Goal: Task Accomplishment & Management: Use online tool/utility

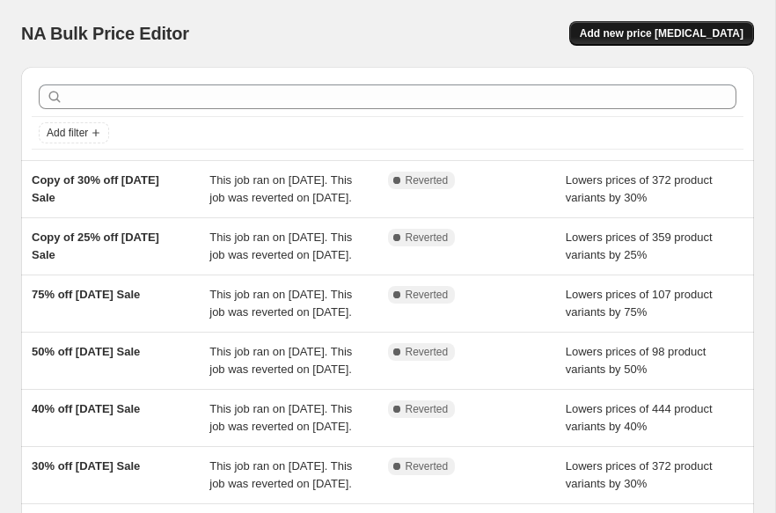
click at [716, 32] on span "Add new price [MEDICAL_DATA]" at bounding box center [662, 33] width 164 height 14
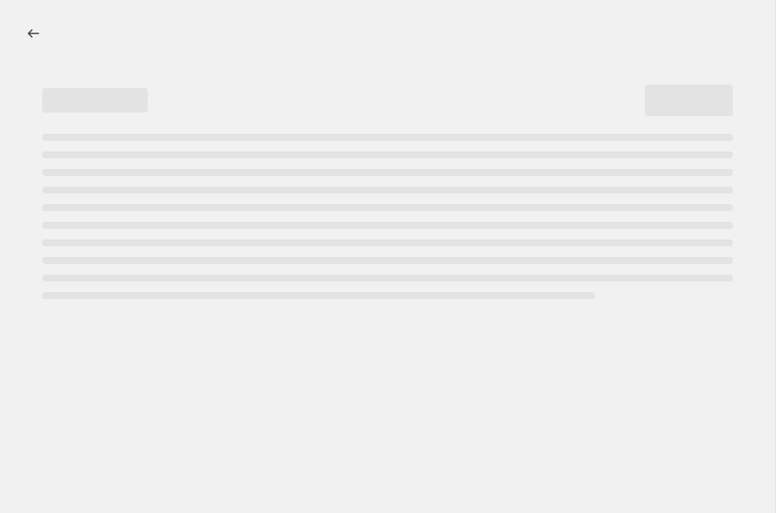
select select "percentage"
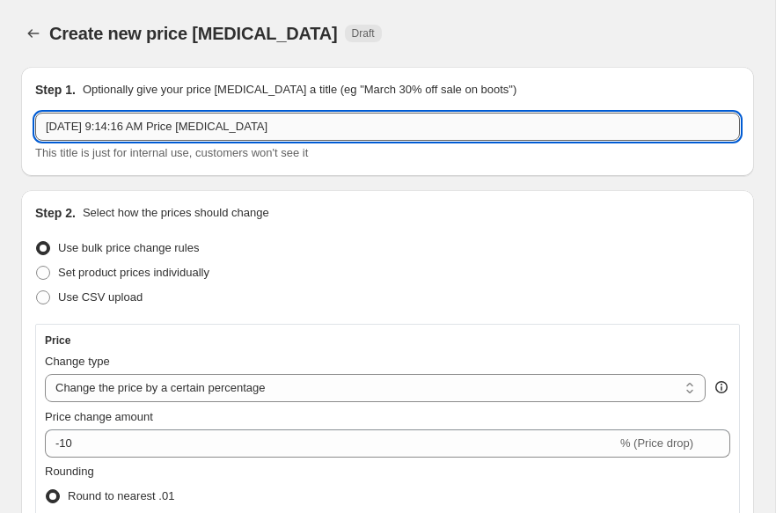
click at [397, 116] on input "[DATE] 9:14:16 AM Price [MEDICAL_DATA]" at bounding box center [387, 127] width 705 height 28
click at [398, 111] on div "Step 1. Optionally give your price [MEDICAL_DATA] a title (eg "March 30% off sa…" at bounding box center [387, 121] width 705 height 81
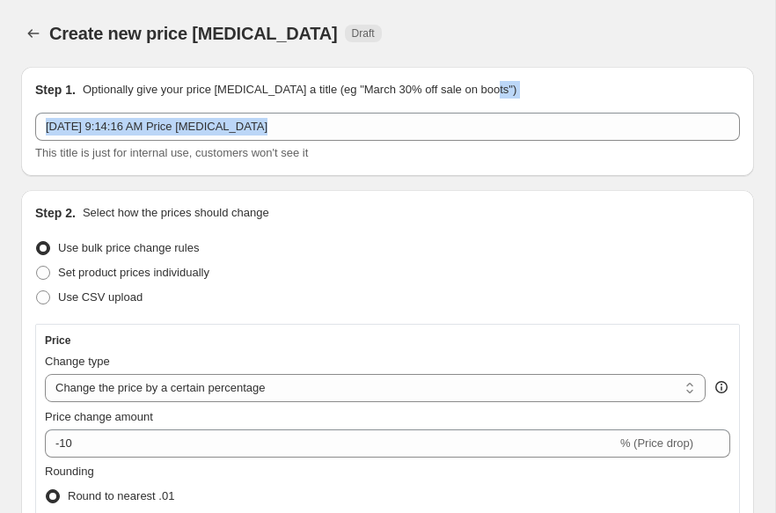
click at [398, 111] on div "Step 1. Optionally give your price [MEDICAL_DATA] a title (eg "March 30% off sa…" at bounding box center [387, 121] width 705 height 81
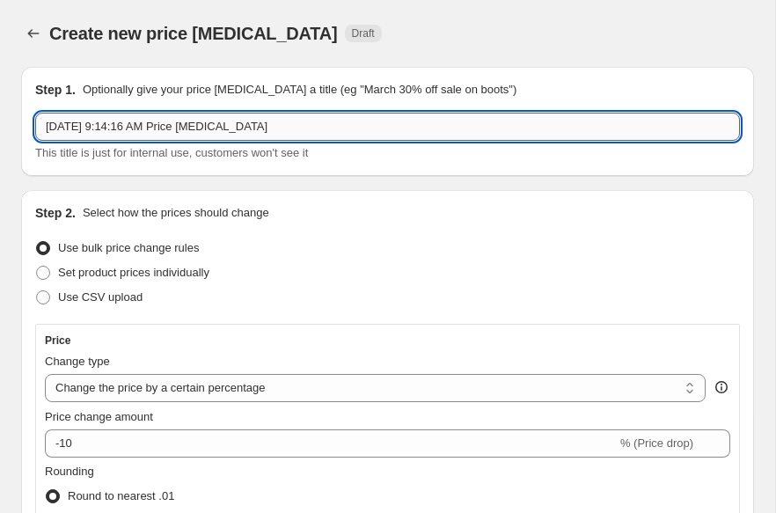
click at [398, 119] on input "[DATE] 9:14:16 AM Price [MEDICAL_DATA]" at bounding box center [387, 127] width 705 height 28
paste input "5 Sample Sale 55% off Submit"
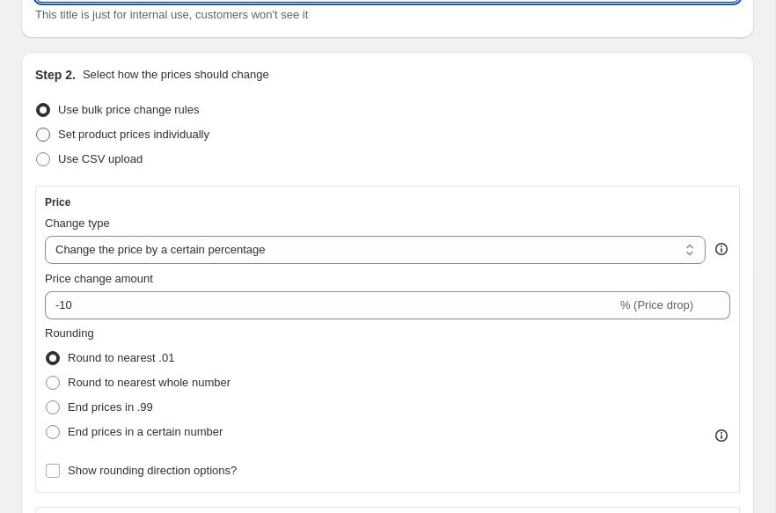
scroll to position [147, 0]
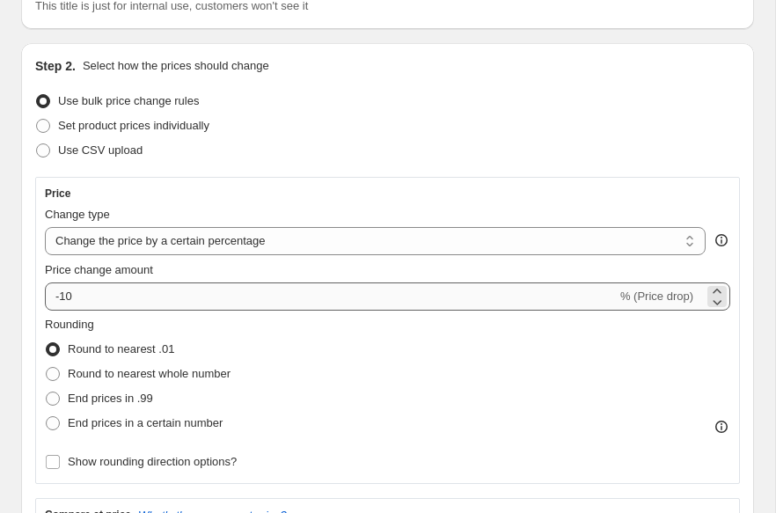
type input "[DATE] Sample Sale 55% off Submit"
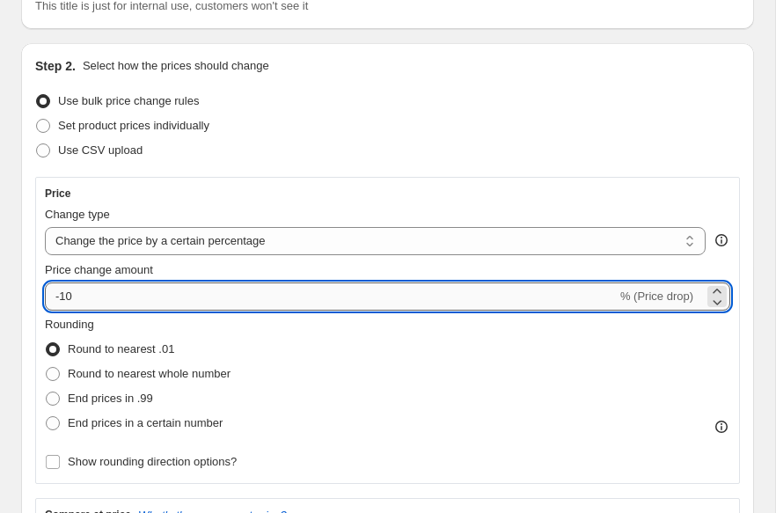
click at [206, 293] on input "-10" at bounding box center [331, 297] width 572 height 28
type input "-1"
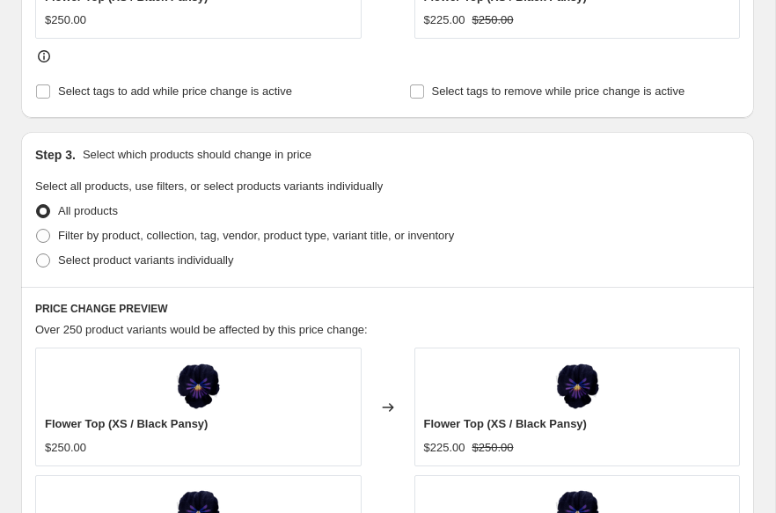
scroll to position [877, 0]
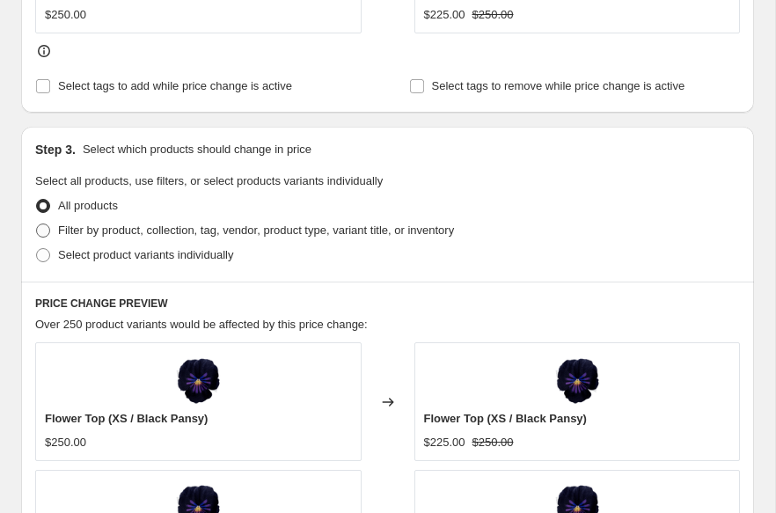
type input "-55"
click at [210, 236] on span "Filter by product, collection, tag, vendor, product type, variant title, or inv…" at bounding box center [256, 230] width 396 height 13
click at [37, 224] on input "Filter by product, collection, tag, vendor, product type, variant title, or inv…" at bounding box center [36, 224] width 1 height 1
radio input "true"
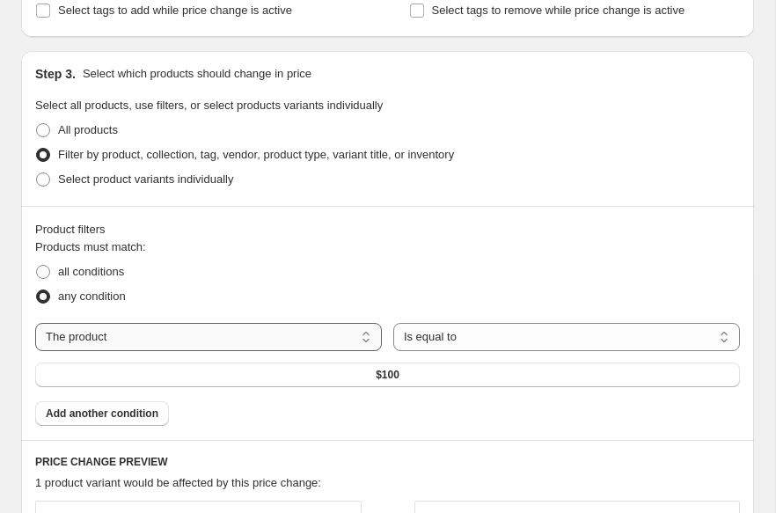
click at [213, 333] on select "The product The product's collection The product's tag The product's vendor The…" at bounding box center [208, 337] width 347 height 28
select select "collection"
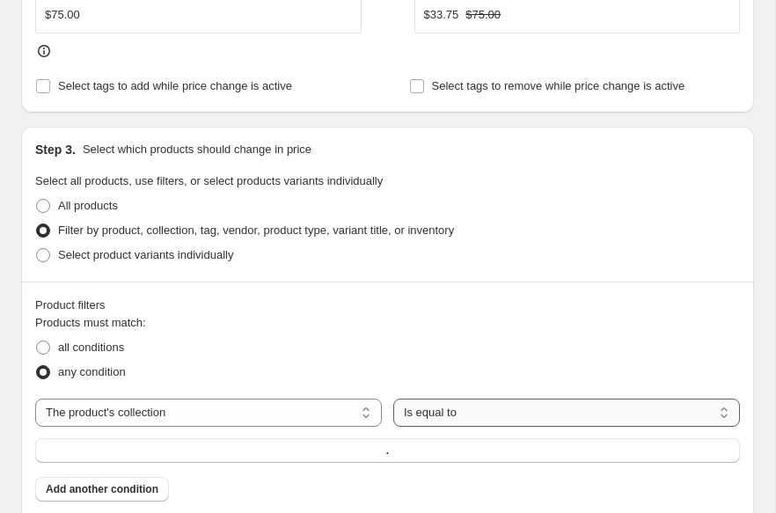
click at [459, 415] on select "Is equal to Is not equal to" at bounding box center [566, 413] width 347 height 28
click at [333, 446] on button "." at bounding box center [387, 450] width 705 height 25
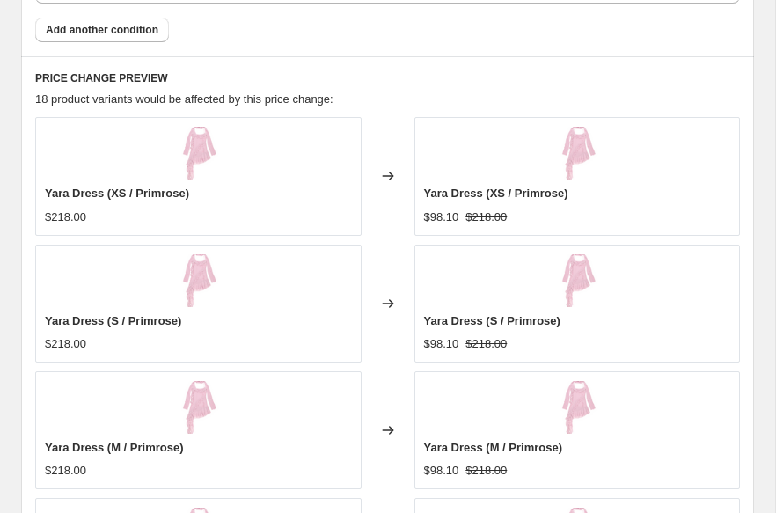
scroll to position [1928, 0]
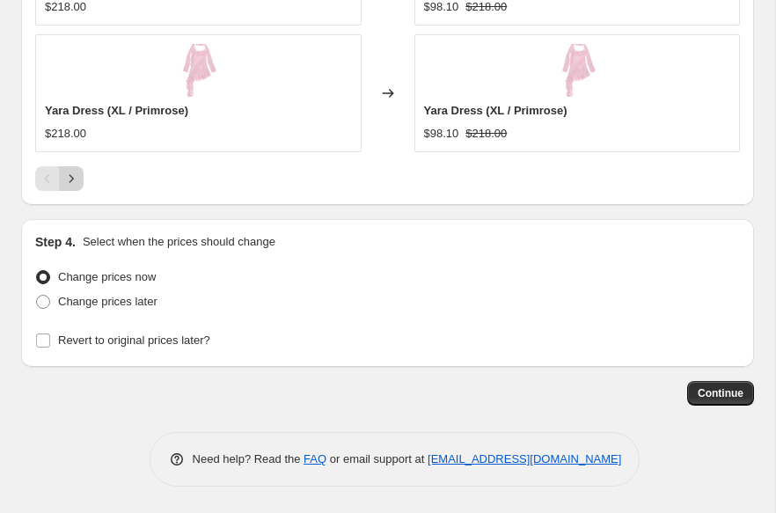
click at [72, 175] on icon "Next" at bounding box center [71, 179] width 18 height 18
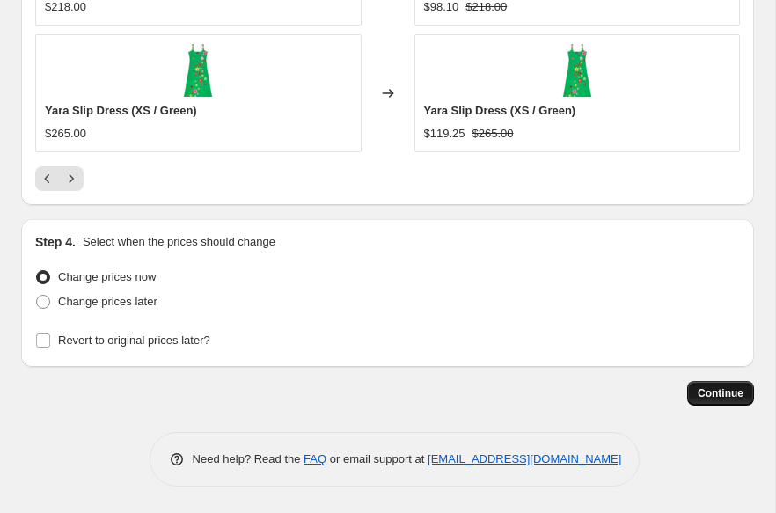
click at [725, 393] on span "Continue" at bounding box center [721, 393] width 46 height 14
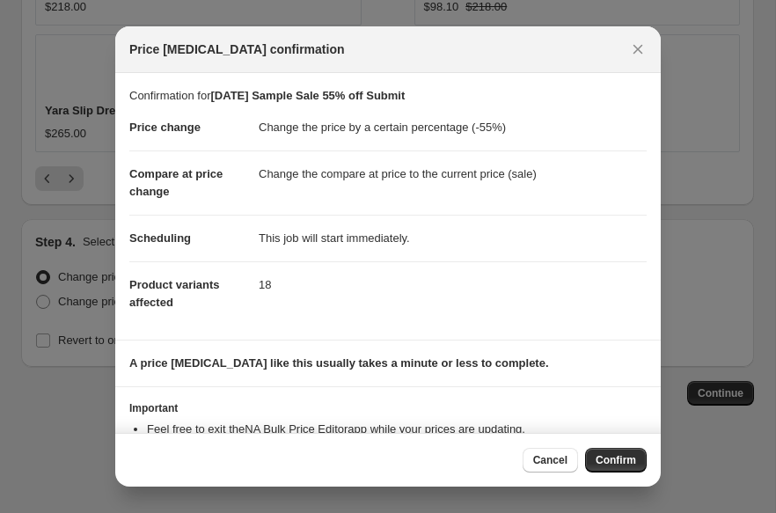
scroll to position [65, 0]
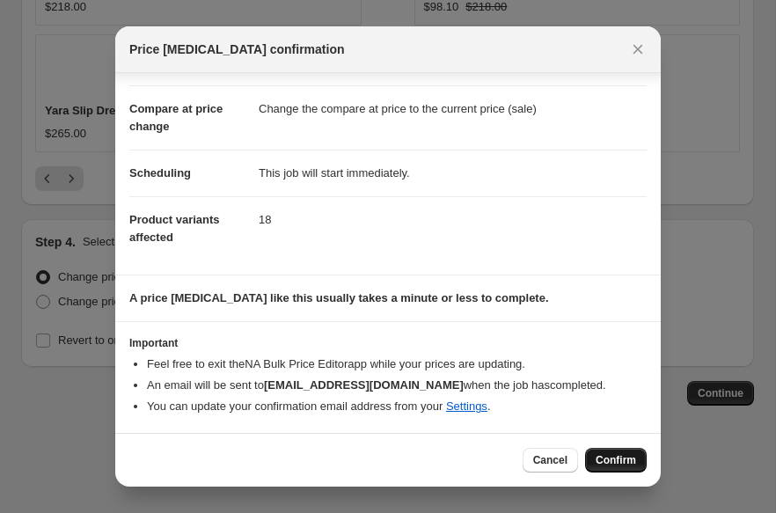
click at [603, 456] on span "Confirm" at bounding box center [616, 460] width 40 height 14
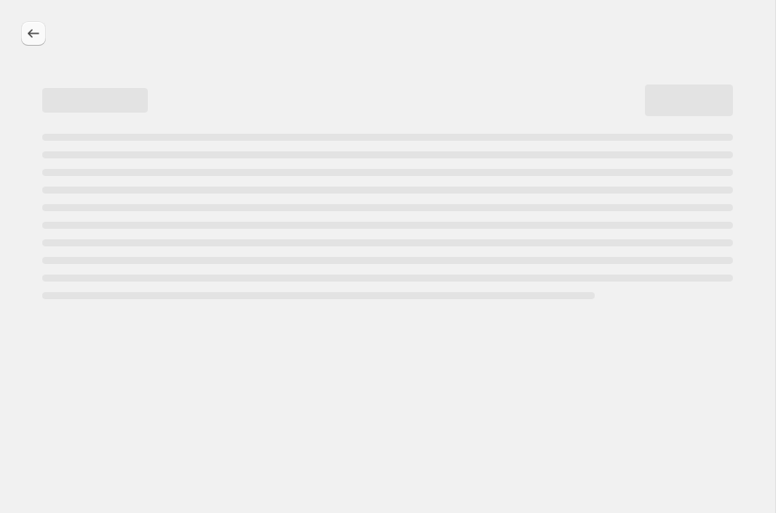
select select "percentage"
select select "collection"
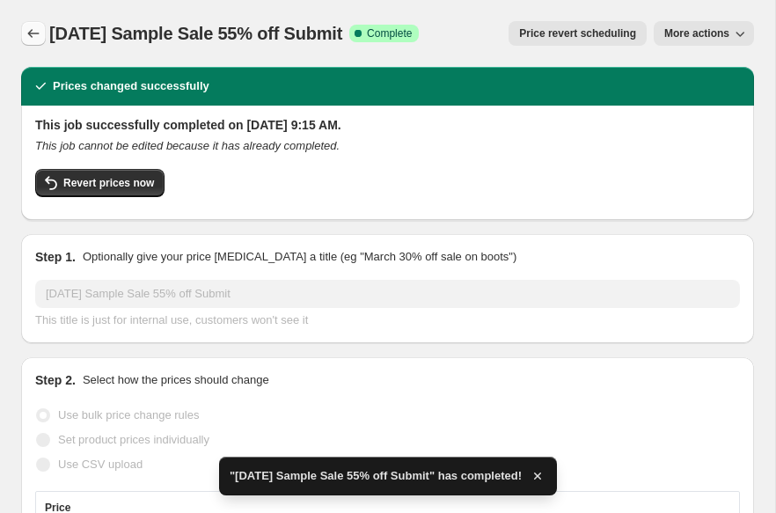
click at [40, 30] on icon "Price change jobs" at bounding box center [34, 34] width 18 height 18
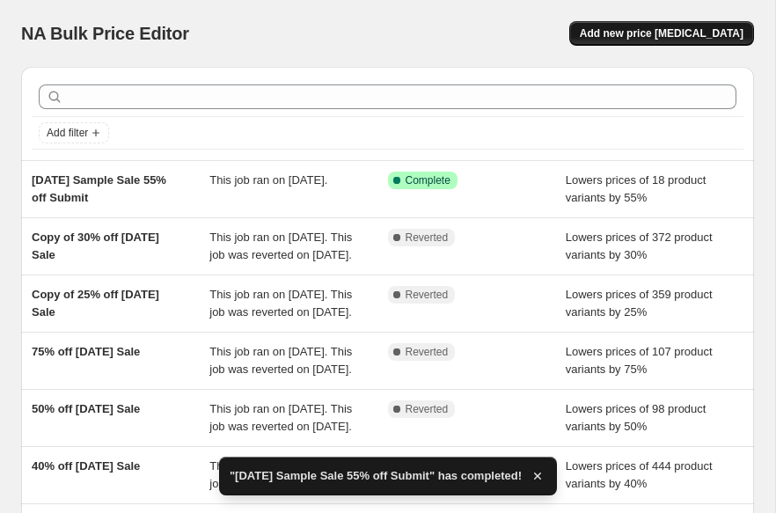
click at [632, 31] on span "Add new price [MEDICAL_DATA]" at bounding box center [662, 33] width 164 height 14
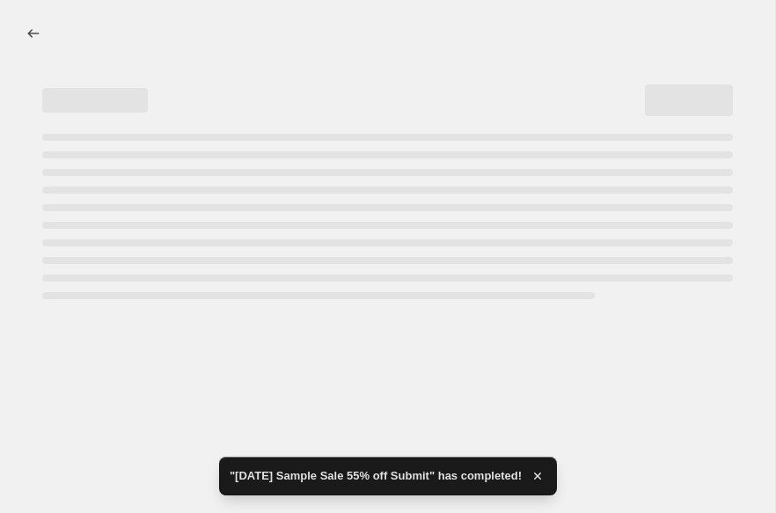
select select "percentage"
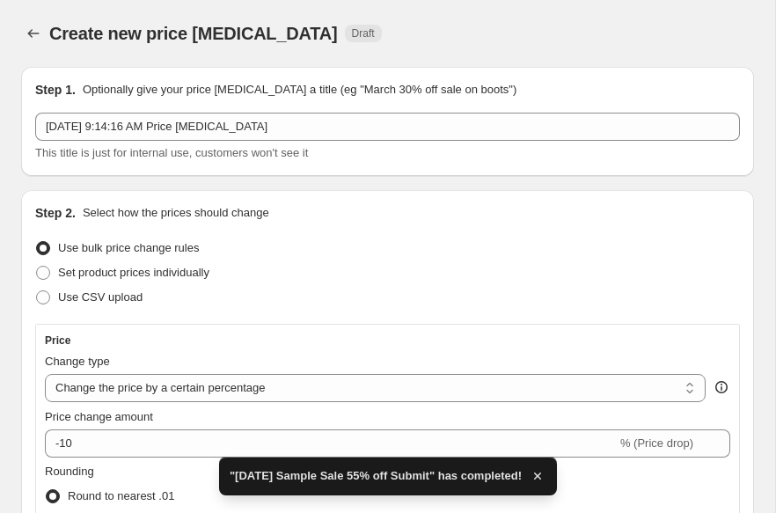
click at [304, 99] on div "Step 1. Optionally give your price [MEDICAL_DATA] a title (eg "March 30% off sa…" at bounding box center [387, 121] width 705 height 81
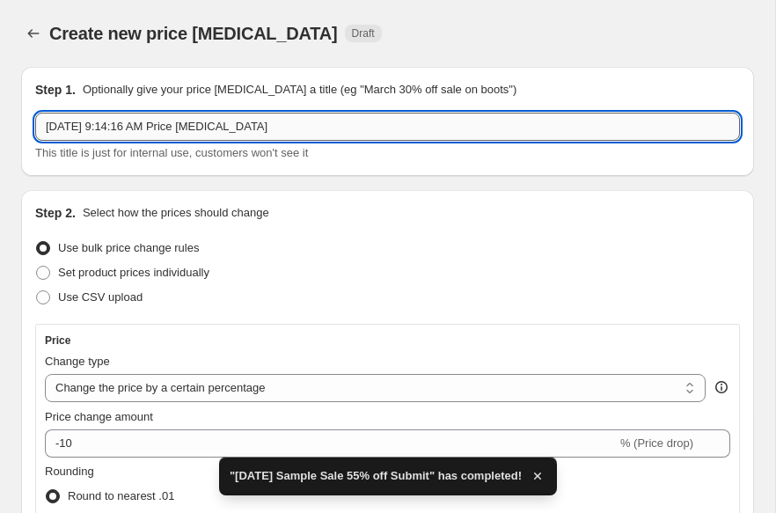
click at [304, 122] on input "[DATE] 9:14:16 AM Price [MEDICAL_DATA]" at bounding box center [387, 127] width 705 height 28
paste input "5 Sample Sale 55% off Submit"
click at [166, 118] on input "[DATE] Sample Sale 55% off Submit" at bounding box center [387, 127] width 705 height 28
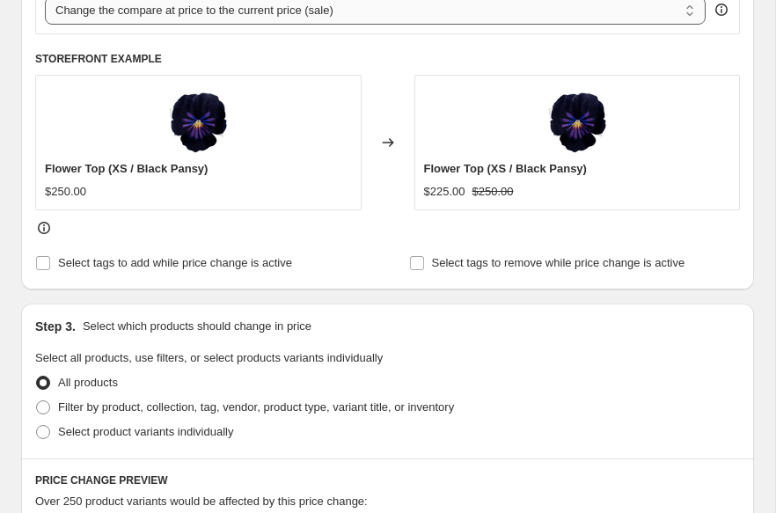
scroll to position [797, 0]
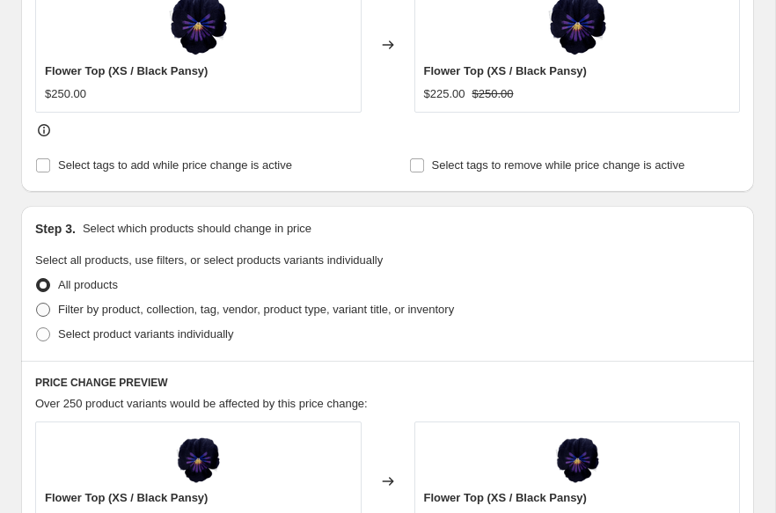
type input "[DATE] Sample Sale 50% off Submit"
click at [116, 306] on span "Filter by product, collection, tag, vendor, product type, variant title, or inv…" at bounding box center [256, 309] width 396 height 13
click at [37, 304] on input "Filter by product, collection, tag, vendor, product type, variant title, or inv…" at bounding box center [36, 303] width 1 height 1
radio input "true"
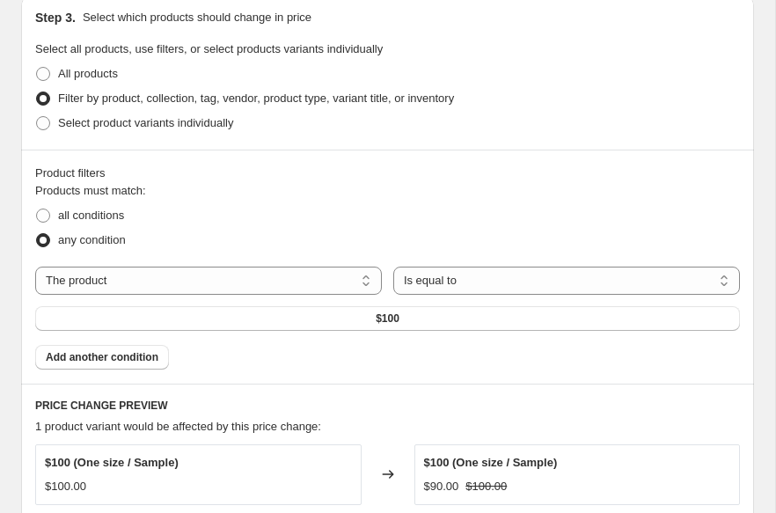
scroll to position [954, 0]
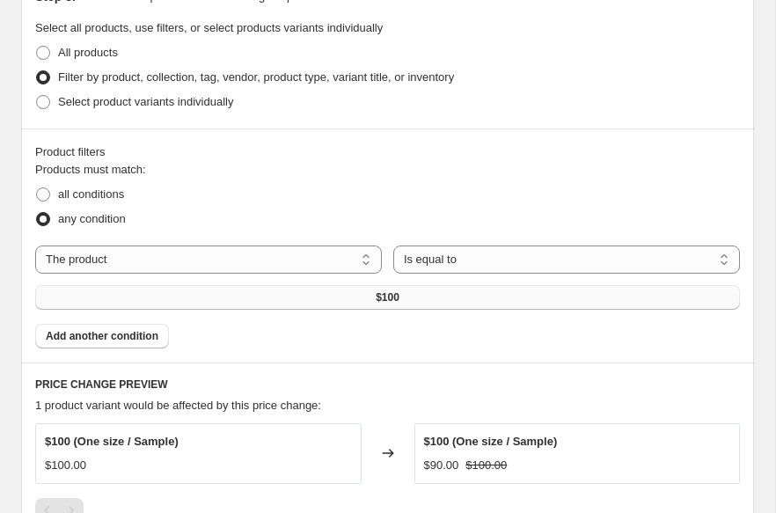
click at [414, 306] on button "$100" at bounding box center [387, 297] width 705 height 25
click at [273, 270] on select "The product The product's collection The product's tag The product's vendor The…" at bounding box center [208, 260] width 347 height 28
select select "collection"
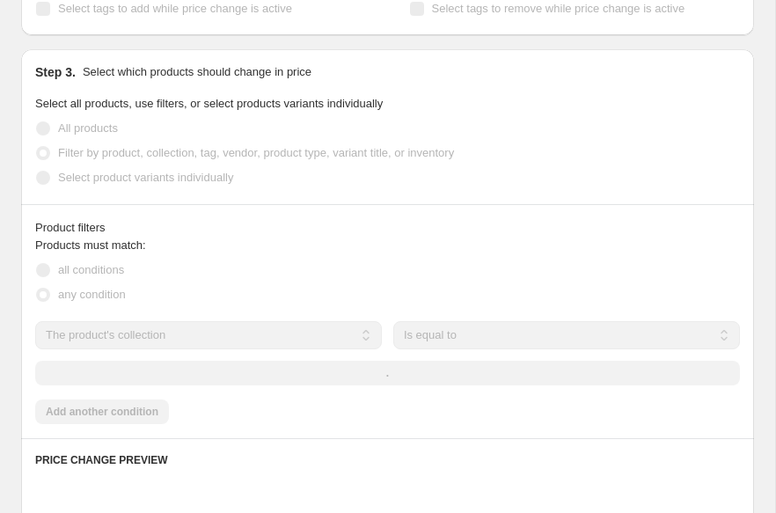
scroll to position [1030, 0]
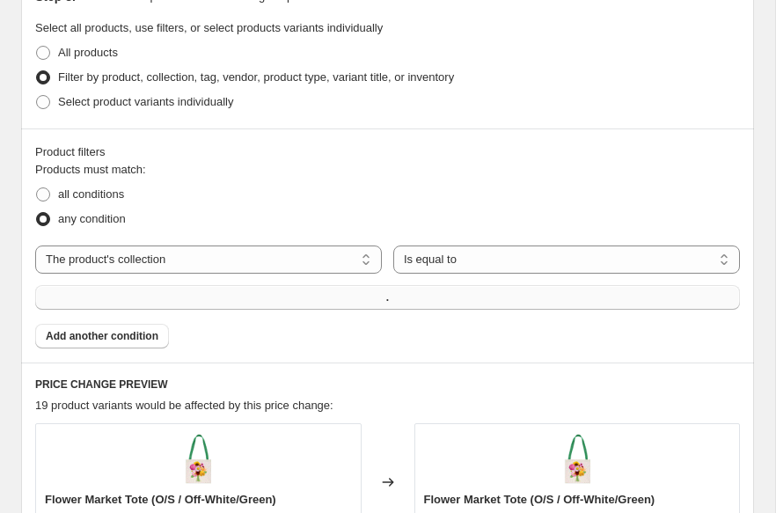
click at [355, 298] on button "." at bounding box center [387, 297] width 705 height 25
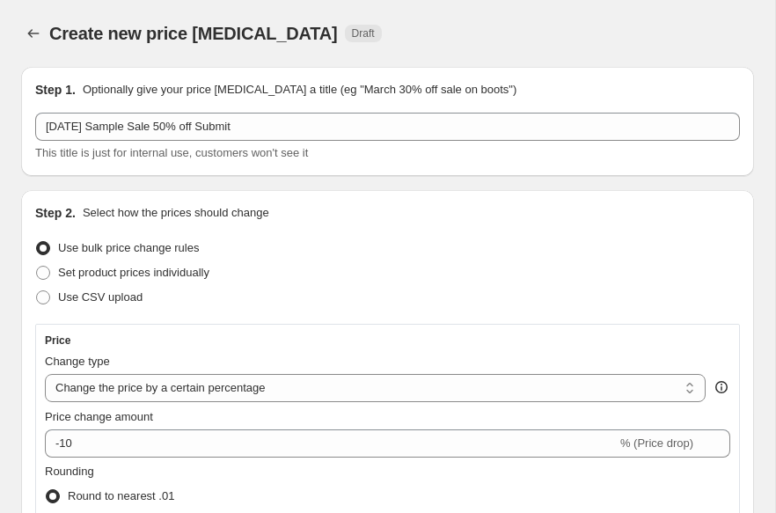
scroll to position [91, 0]
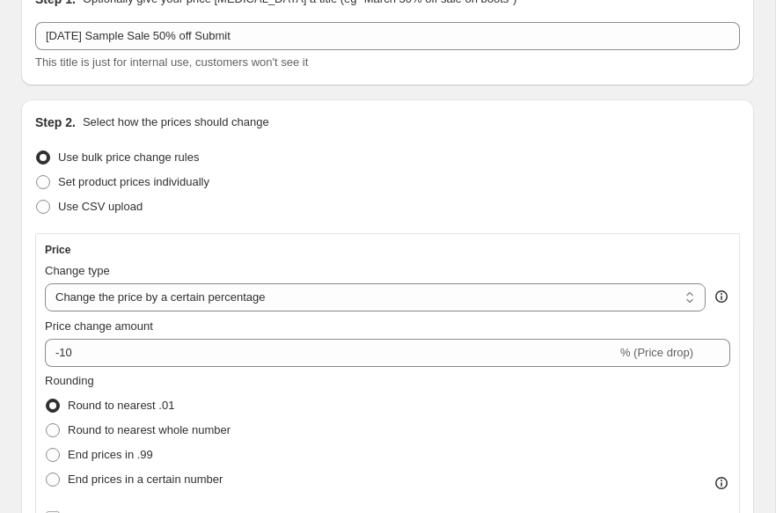
click at [428, 332] on div "Price change amount" at bounding box center [388, 327] width 686 height 18
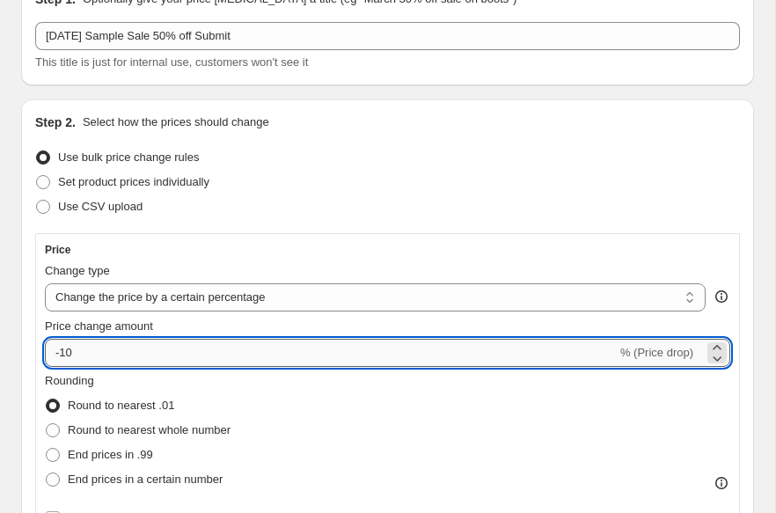
click at [428, 354] on input "-10" at bounding box center [331, 353] width 572 height 28
type input "-1"
type input "-50"
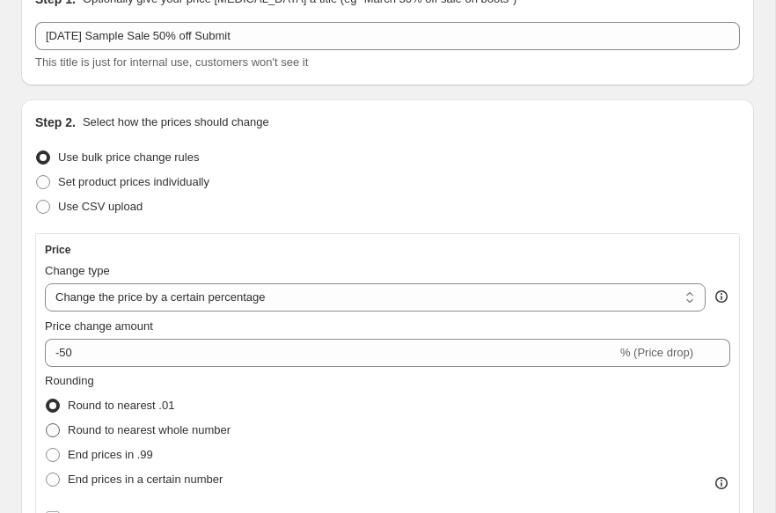
click at [215, 425] on span "Round to nearest whole number" at bounding box center [149, 429] width 163 height 13
click at [47, 424] on input "Round to nearest whole number" at bounding box center [46, 423] width 1 height 1
radio input "true"
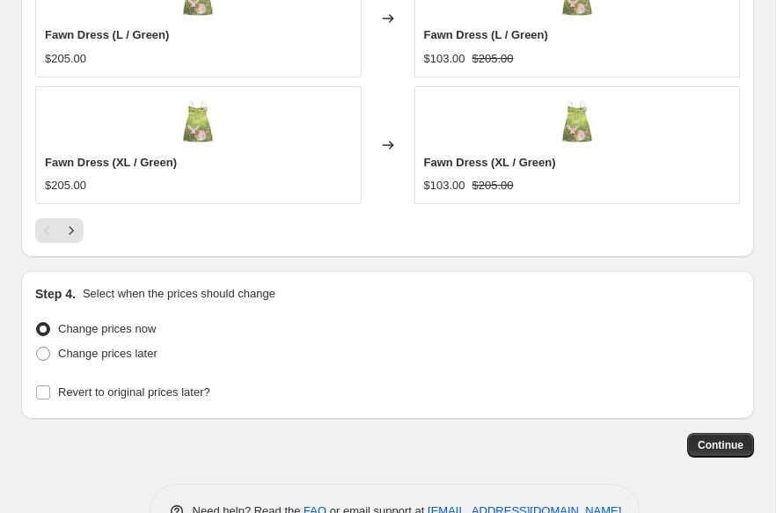
scroll to position [1928, 0]
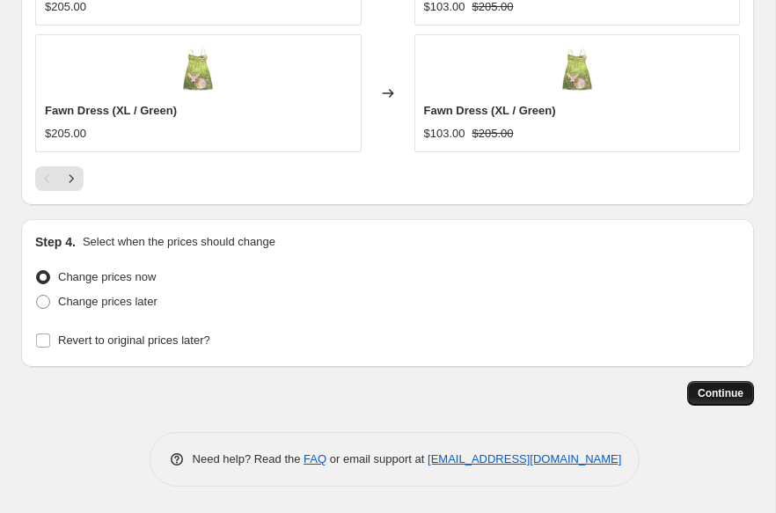
click at [703, 386] on button "Continue" at bounding box center [720, 393] width 67 height 25
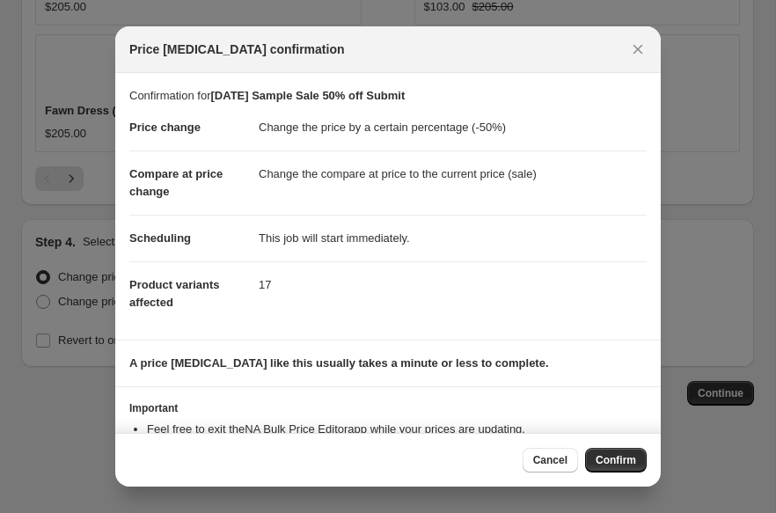
scroll to position [65, 0]
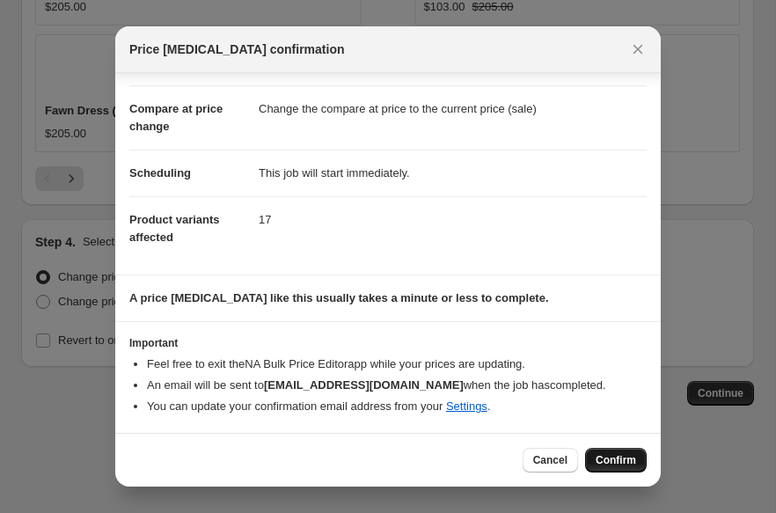
click at [608, 453] on button "Confirm" at bounding box center [616, 460] width 62 height 25
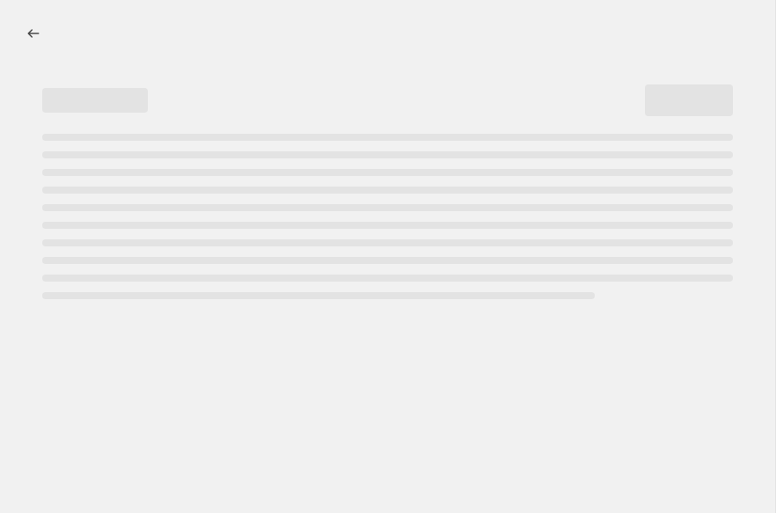
select select "percentage"
select select "collection"
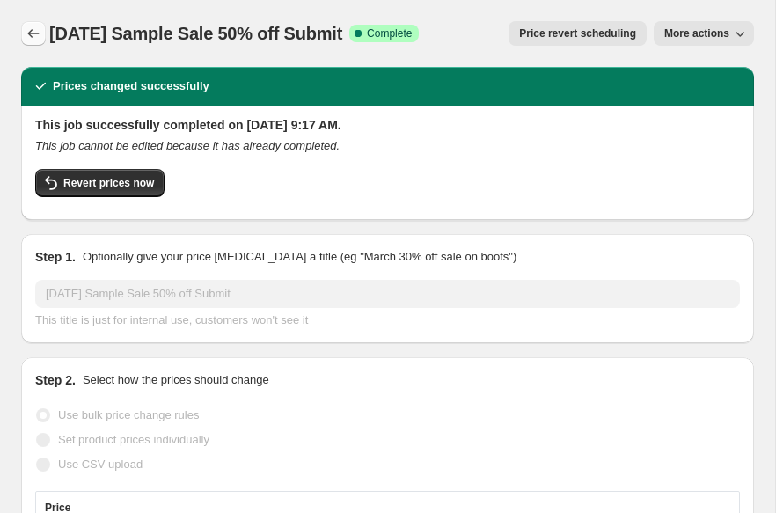
click at [33, 34] on icon "Price change jobs" at bounding box center [34, 34] width 18 height 18
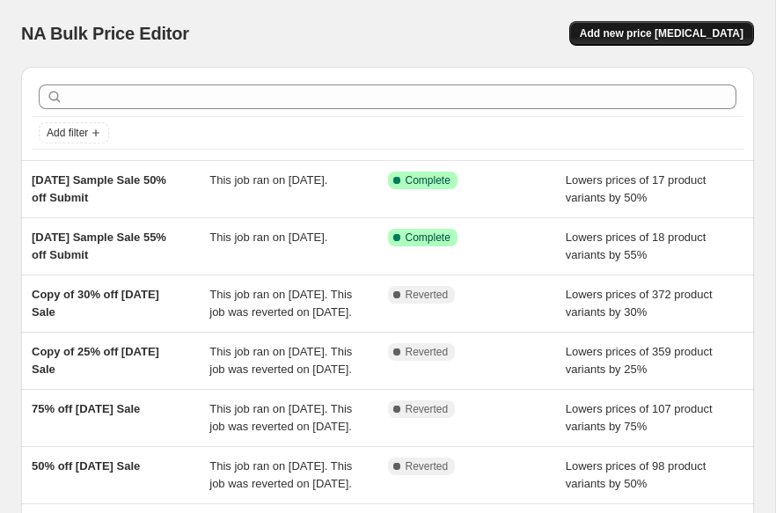
click at [651, 36] on span "Add new price [MEDICAL_DATA]" at bounding box center [662, 33] width 164 height 14
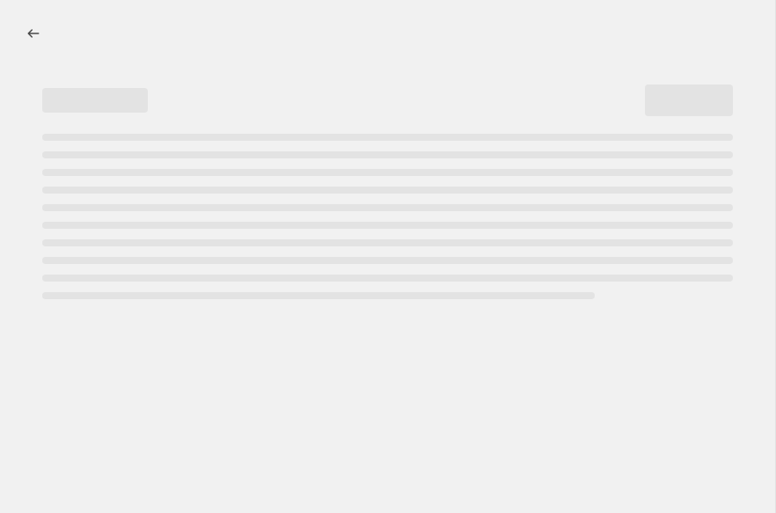
select select "percentage"
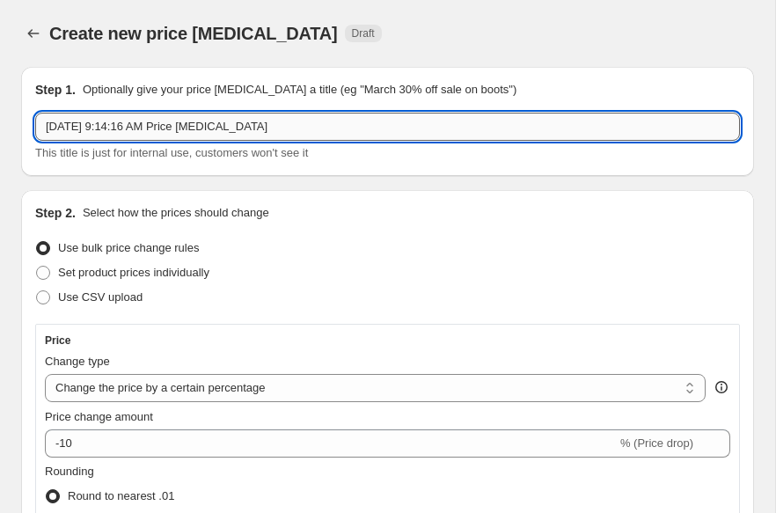
click at [400, 115] on input "[DATE] 9:14:16 AM Price [MEDICAL_DATA]" at bounding box center [387, 127] width 705 height 28
paste input "5 Sample Sale 50% off"
click at [165, 123] on input "[DATE] Sample Sale 50% off" at bounding box center [387, 127] width 705 height 28
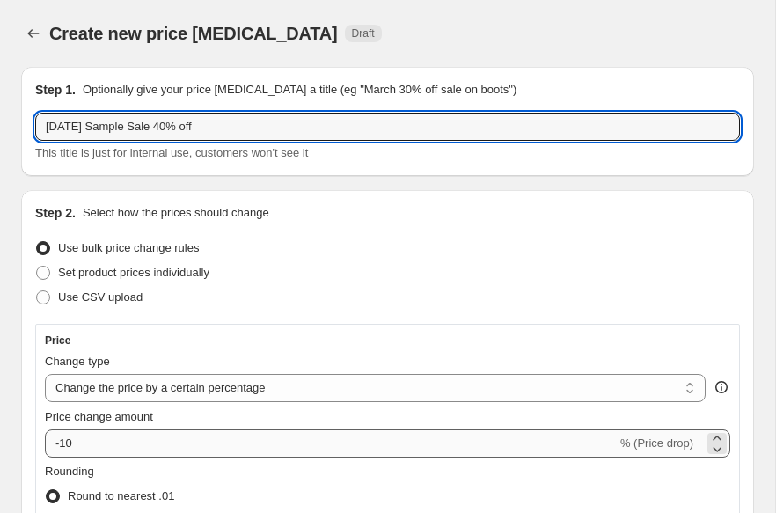
type input "[DATE] Sample Sale 40% off"
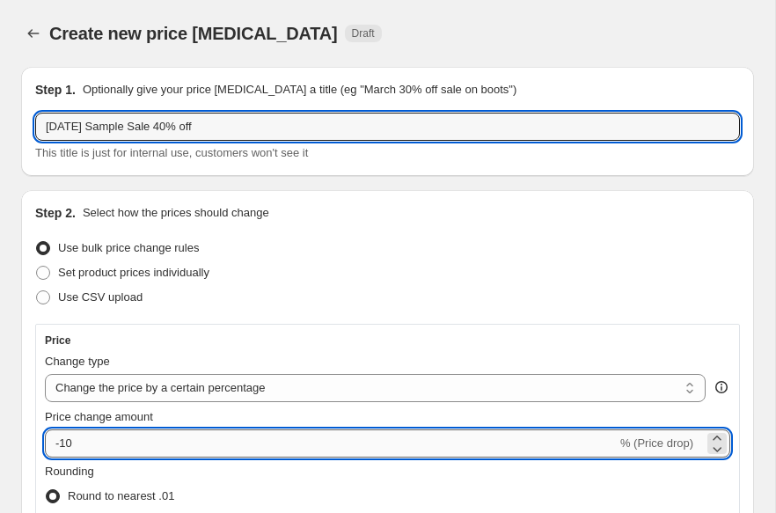
click at [95, 445] on input "-10" at bounding box center [331, 444] width 572 height 28
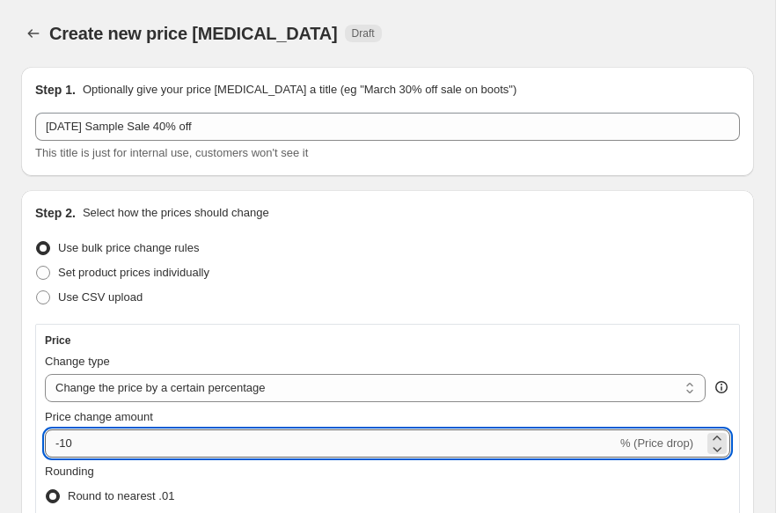
type input "-1"
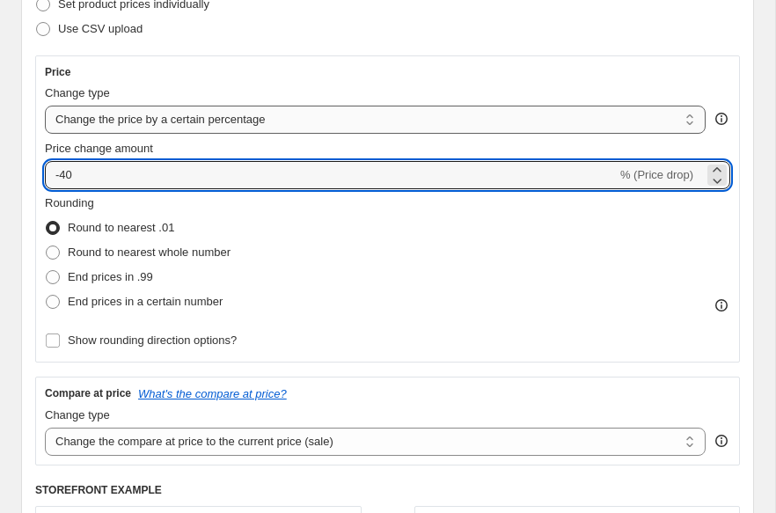
scroll to position [289, 0]
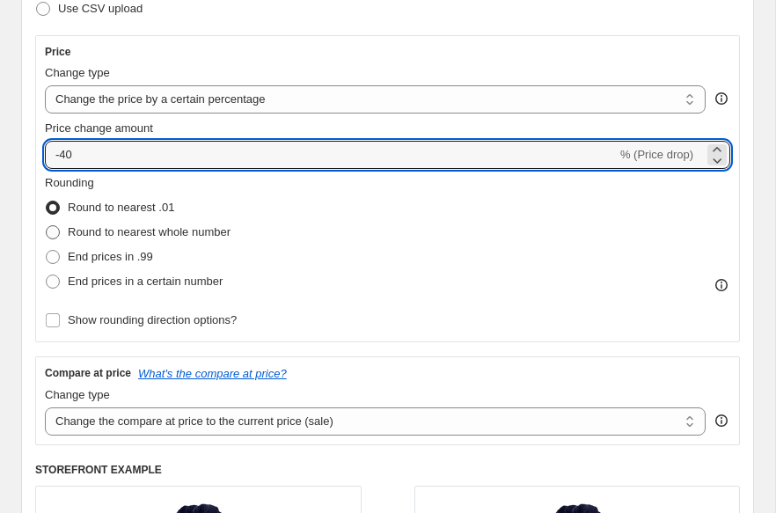
type input "-40"
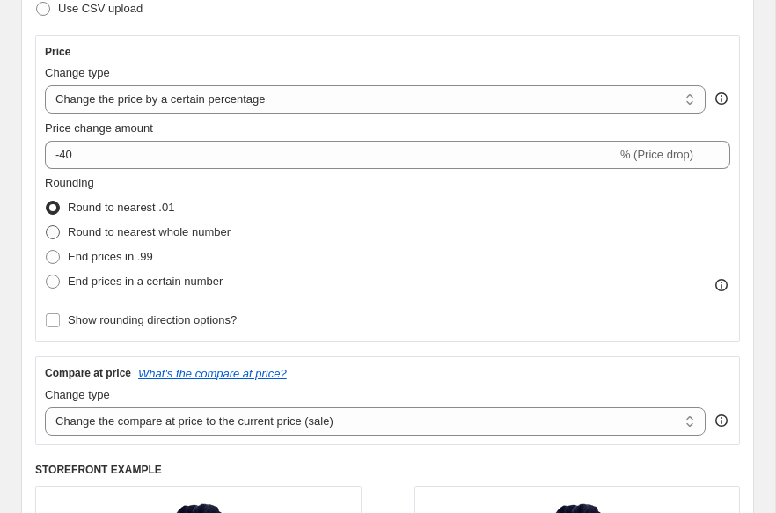
click at [173, 236] on span "Round to nearest whole number" at bounding box center [149, 231] width 163 height 13
click at [47, 226] on input "Round to nearest whole number" at bounding box center [46, 225] width 1 height 1
radio input "true"
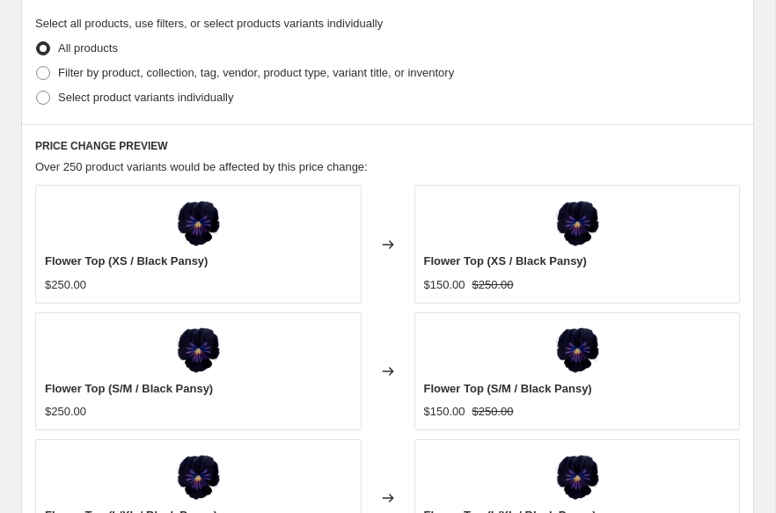
scroll to position [1030, 0]
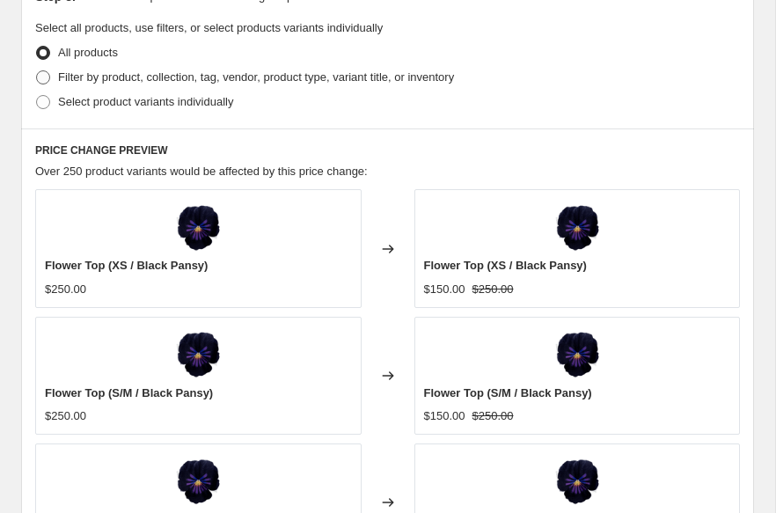
click at [133, 84] on span "Filter by product, collection, tag, vendor, product type, variant title, or inv…" at bounding box center [256, 78] width 396 height 18
click at [37, 71] on input "Filter by product, collection, tag, vendor, product type, variant title, or inv…" at bounding box center [36, 70] width 1 height 1
radio input "true"
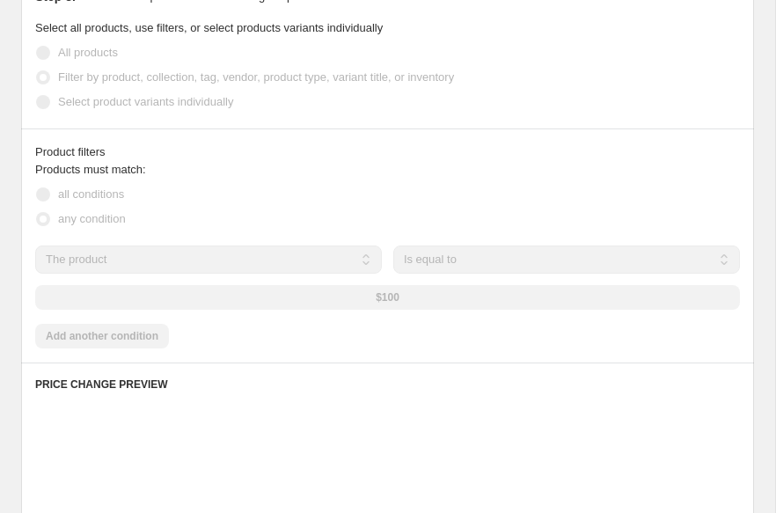
scroll to position [954, 0]
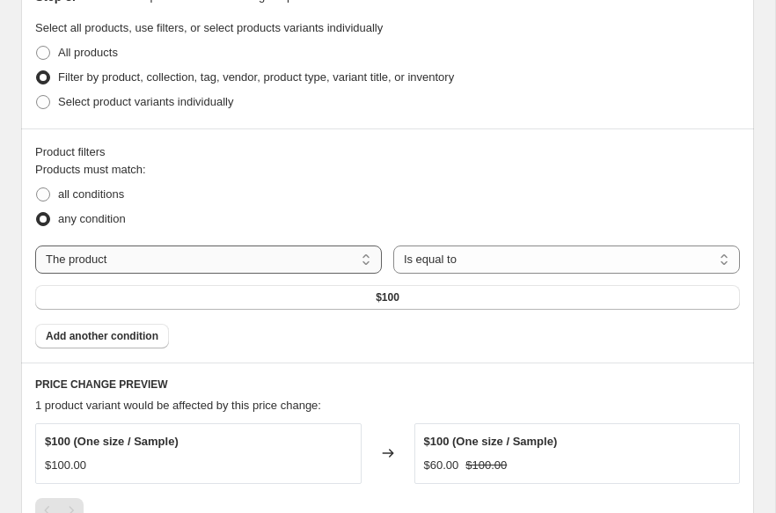
click at [180, 269] on select "The product The product's collection The product's tag The product's vendor The…" at bounding box center [208, 260] width 347 height 28
select select "collection"
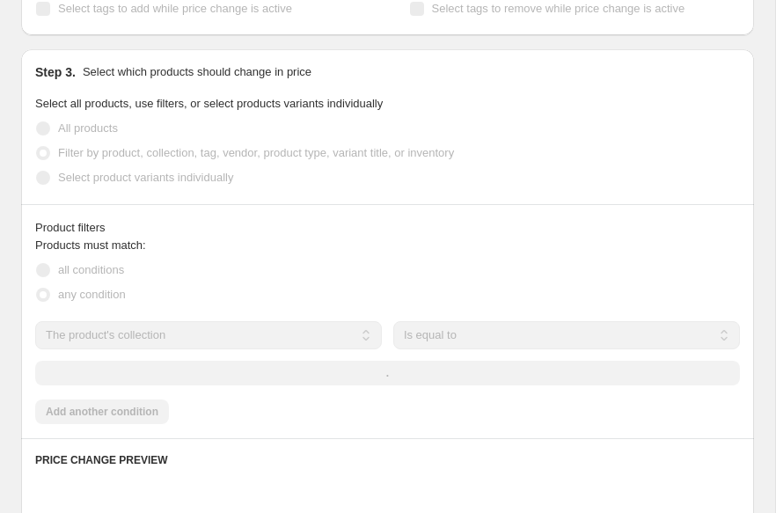
scroll to position [1030, 0]
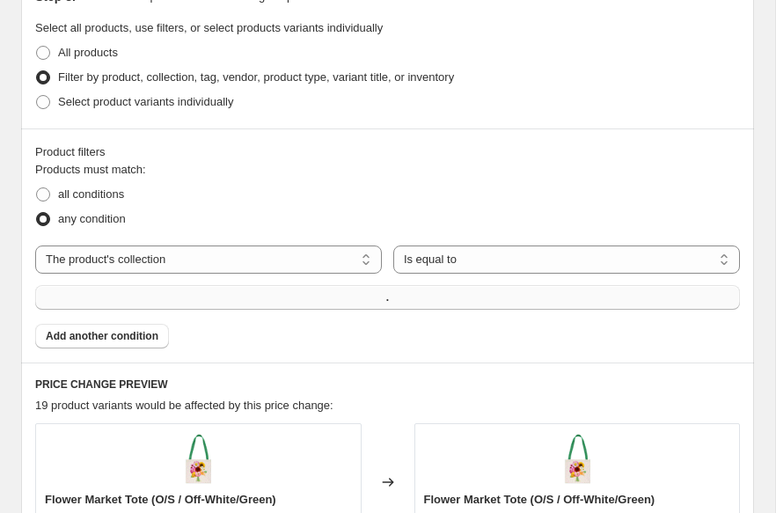
click at [394, 290] on button "." at bounding box center [387, 297] width 705 height 25
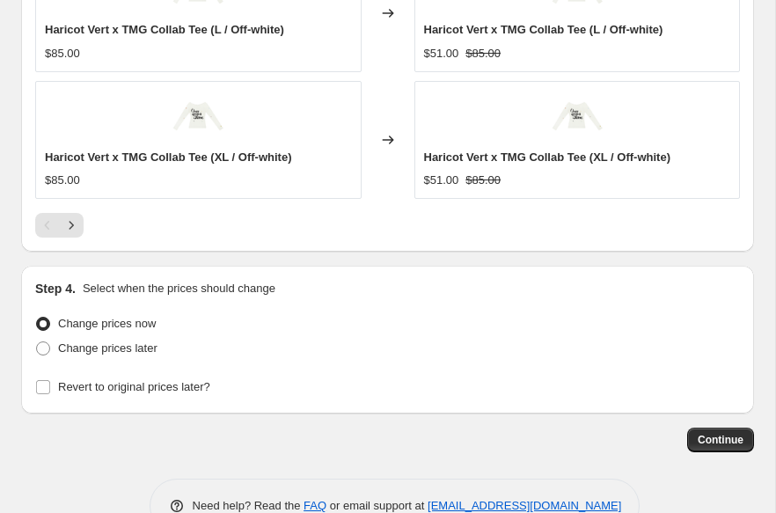
scroll to position [1928, 0]
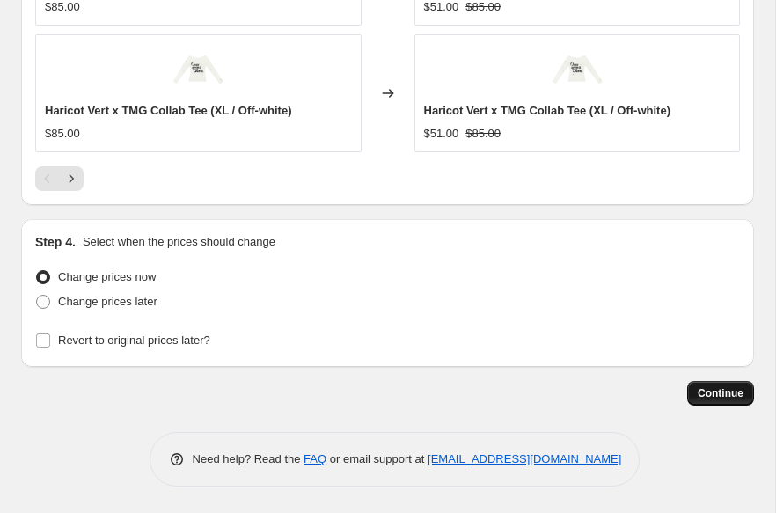
click at [712, 400] on span "Continue" at bounding box center [721, 393] width 46 height 14
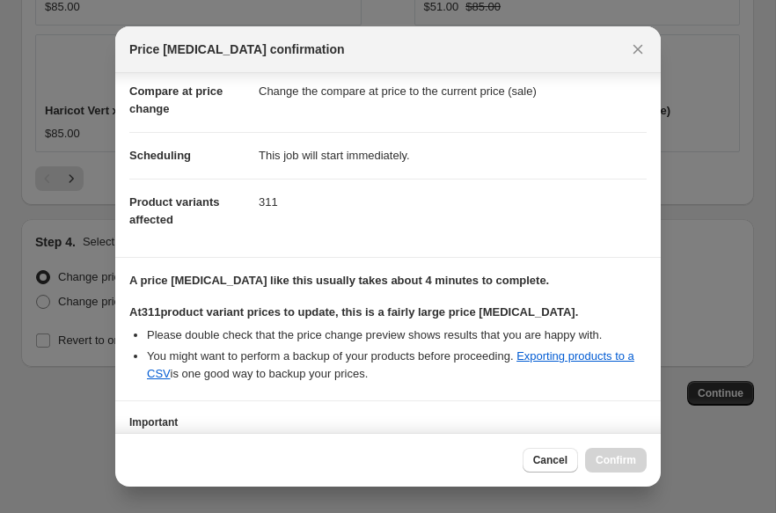
scroll to position [217, 0]
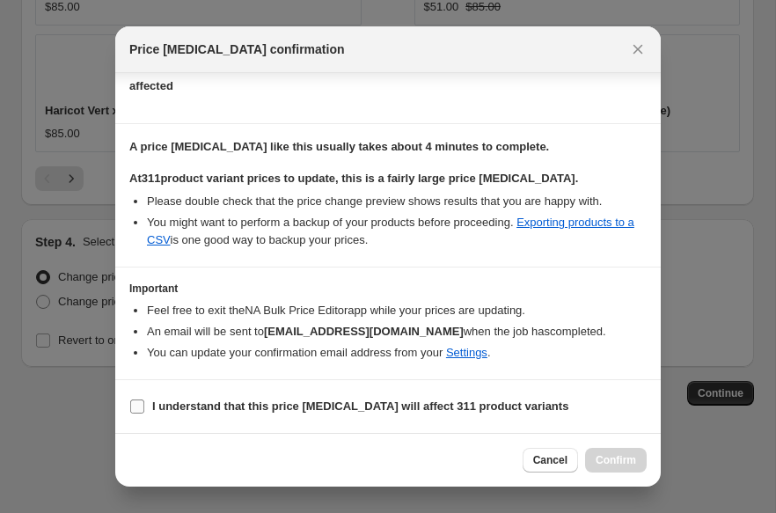
click at [406, 410] on b "I understand that this price [MEDICAL_DATA] will affect 311 product variants" at bounding box center [360, 406] width 416 height 13
click at [144, 410] on input "I understand that this price [MEDICAL_DATA] will affect 311 product variants" at bounding box center [137, 407] width 14 height 14
checkbox input "true"
click at [625, 455] on span "Confirm" at bounding box center [616, 460] width 40 height 14
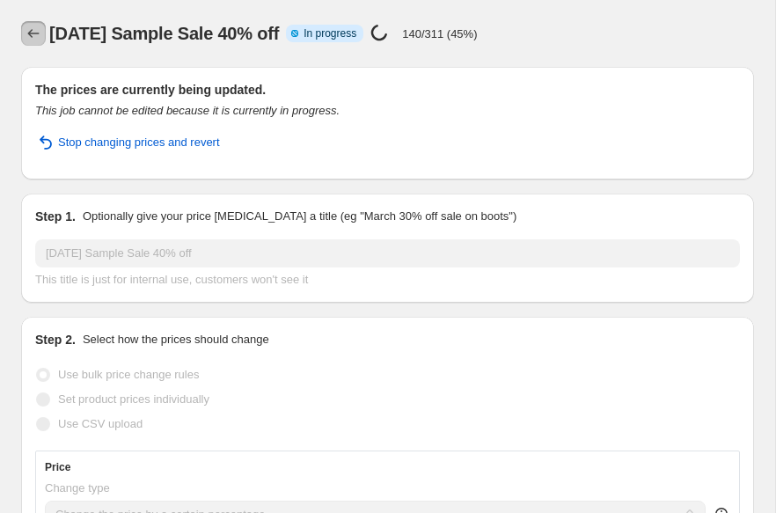
click at [33, 39] on icon "Price change jobs" at bounding box center [34, 34] width 18 height 18
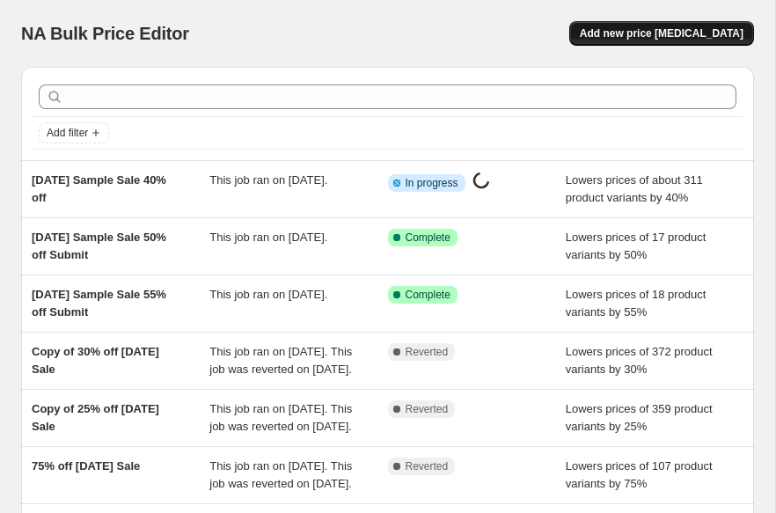
click at [662, 38] on span "Add new price [MEDICAL_DATA]" at bounding box center [662, 33] width 164 height 14
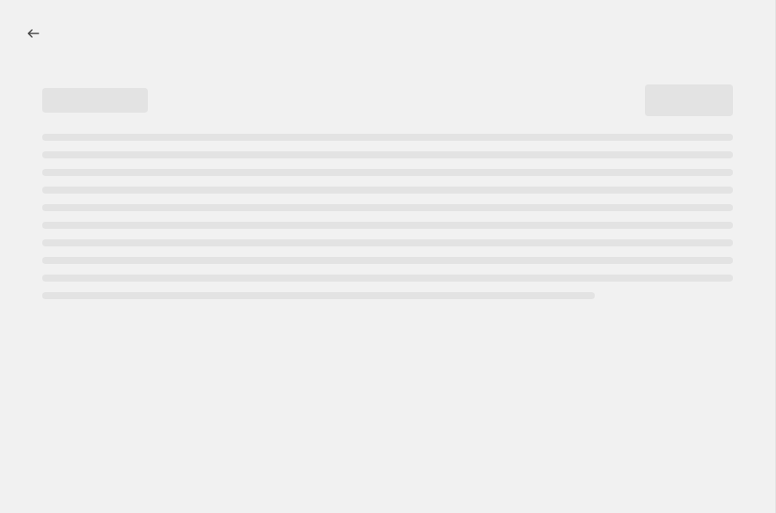
select select "percentage"
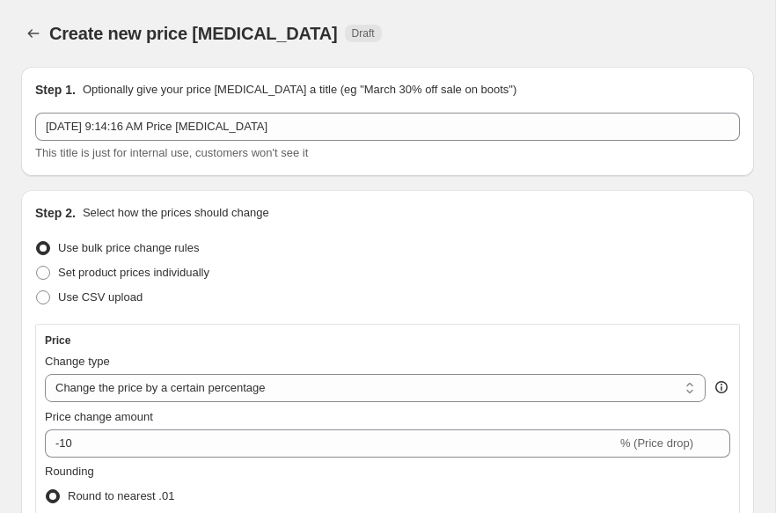
select select "percentage"
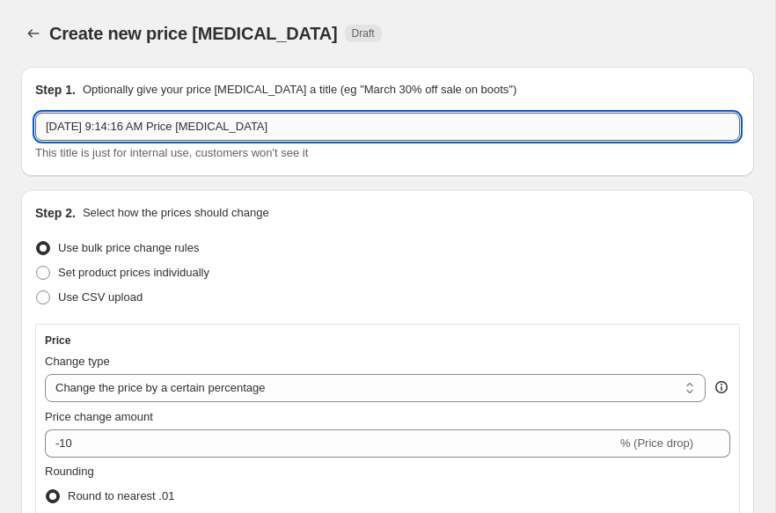
click at [198, 133] on input "[DATE] 9:14:16 AM Price [MEDICAL_DATA]" at bounding box center [387, 127] width 705 height 28
click at [198, 135] on input "[DATE] 9:14:16 AM Price [MEDICAL_DATA]" at bounding box center [387, 127] width 705 height 28
paste input "5 Sample Sale 50% off"
click at [158, 128] on input "[DATE] Sample Sale 50% off" at bounding box center [387, 127] width 705 height 28
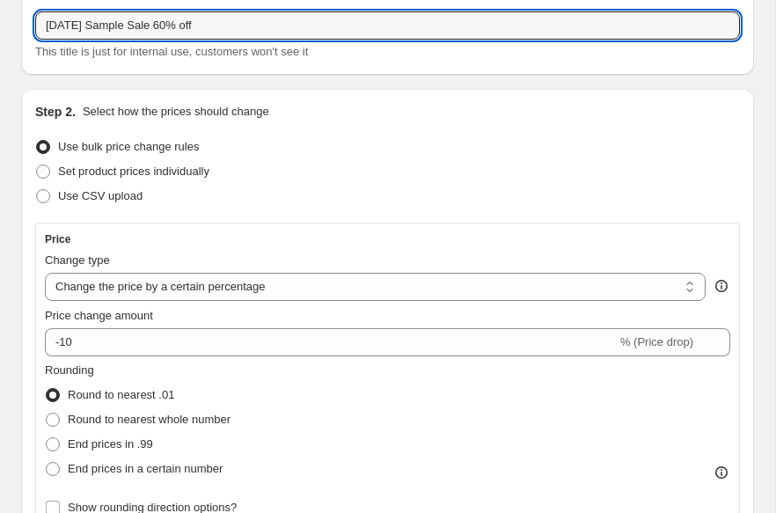
scroll to position [145, 0]
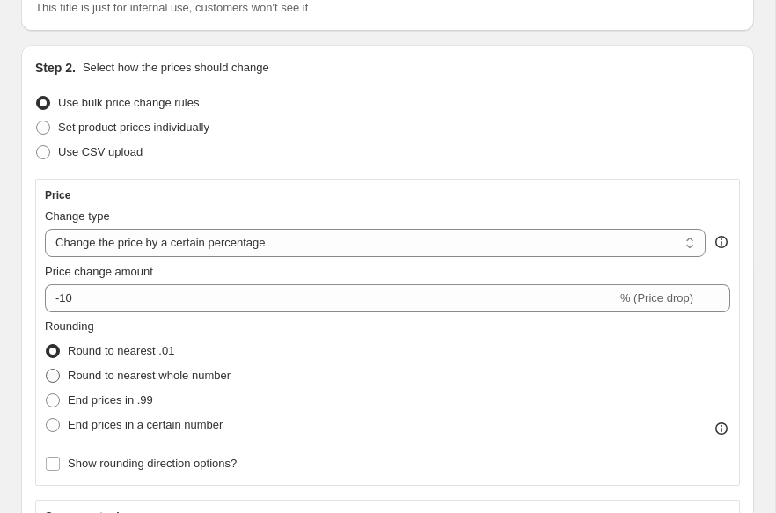
type input "[DATE] Sample Sale 60% off"
click at [204, 378] on span "Round to nearest whole number" at bounding box center [149, 375] width 163 height 13
click at [47, 370] on input "Round to nearest whole number" at bounding box center [46, 369] width 1 height 1
radio input "true"
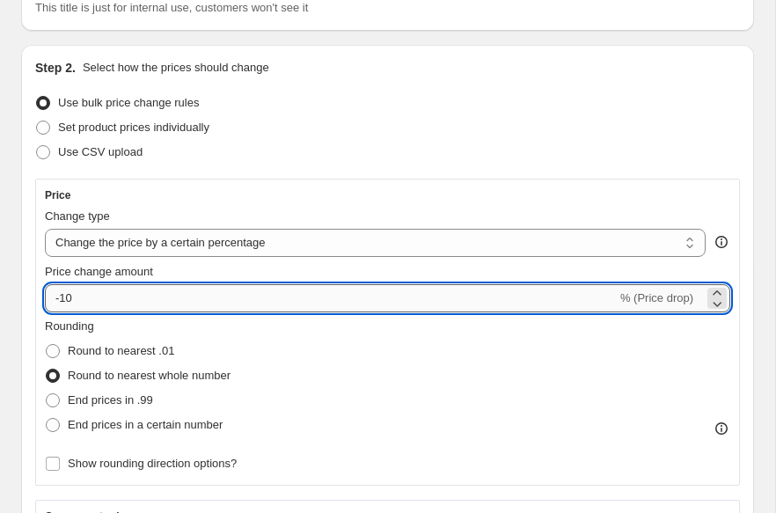
click at [178, 298] on input "-10" at bounding box center [331, 298] width 572 height 28
type input "-1"
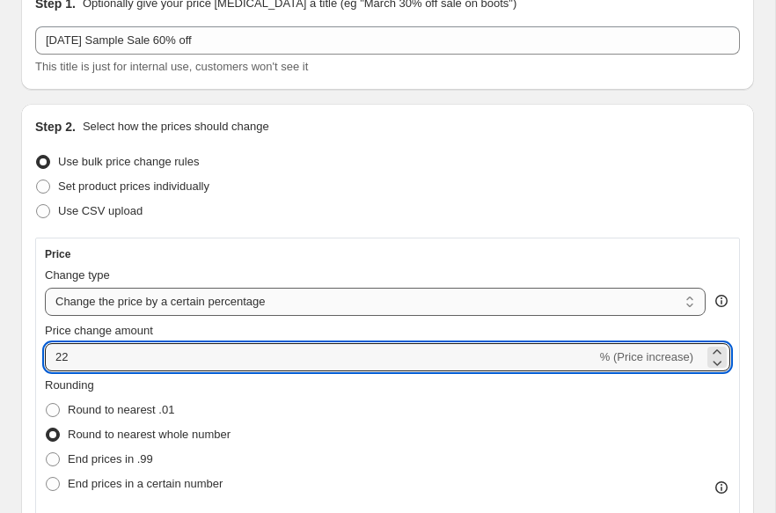
scroll to position [78, 0]
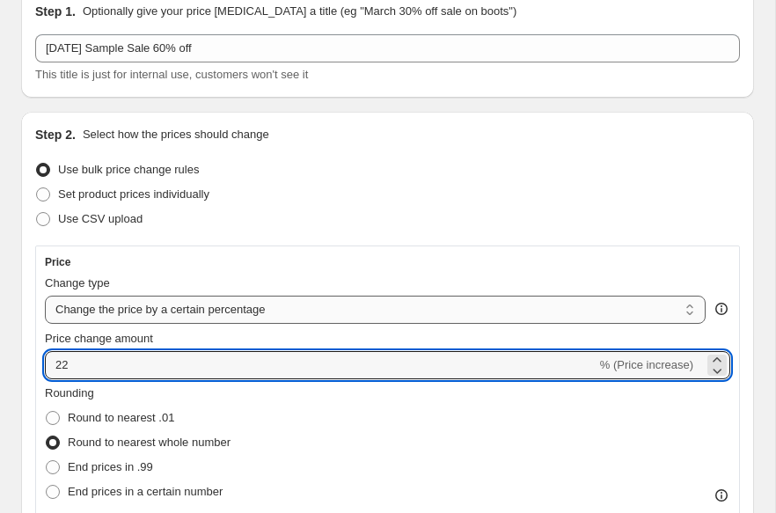
type input "2"
type input "-60"
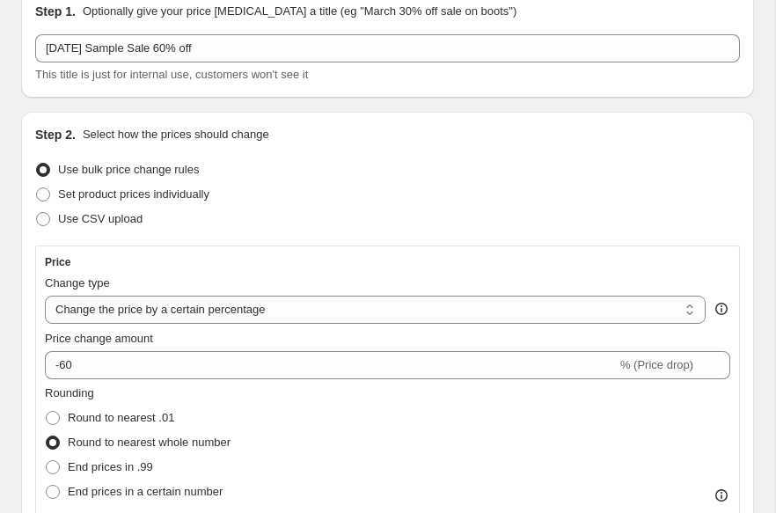
click at [230, 442] on span "Round to nearest whole number" at bounding box center [149, 442] width 163 height 13
click at [47, 437] on input "Round to nearest whole number" at bounding box center [46, 436] width 1 height 1
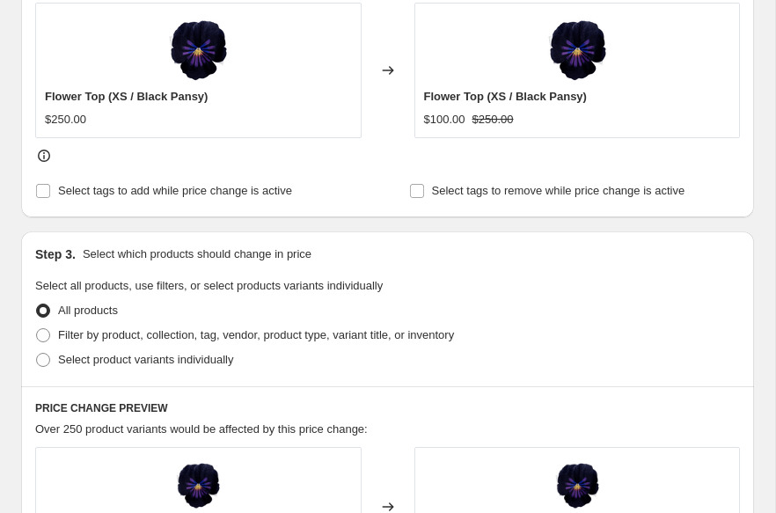
scroll to position [793, 0]
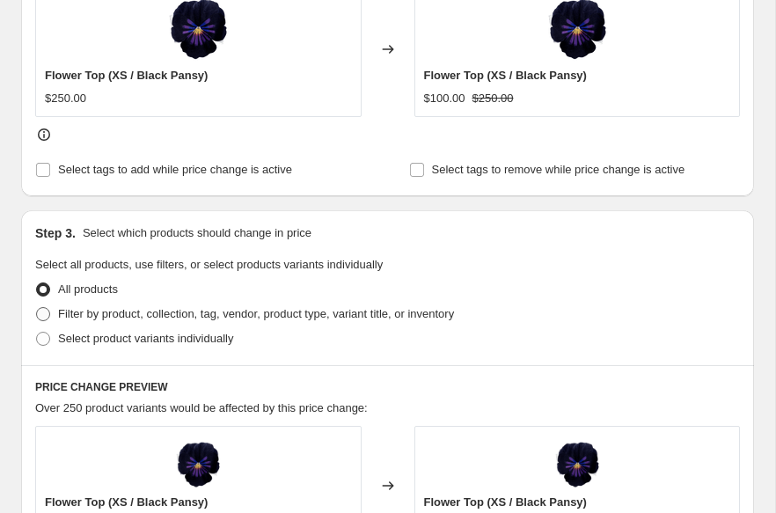
click at [201, 312] on span "Filter by product, collection, tag, vendor, product type, variant title, or inv…" at bounding box center [256, 313] width 396 height 13
click at [37, 308] on input "Filter by product, collection, tag, vendor, product type, variant title, or inv…" at bounding box center [36, 307] width 1 height 1
radio input "true"
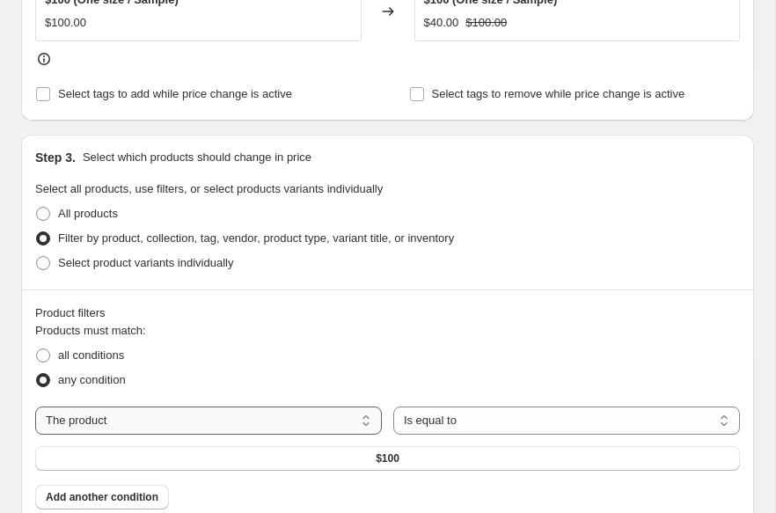
click at [200, 414] on select "The product The product's collection The product's tag The product's vendor The…" at bounding box center [208, 421] width 347 height 28
select select "collection"
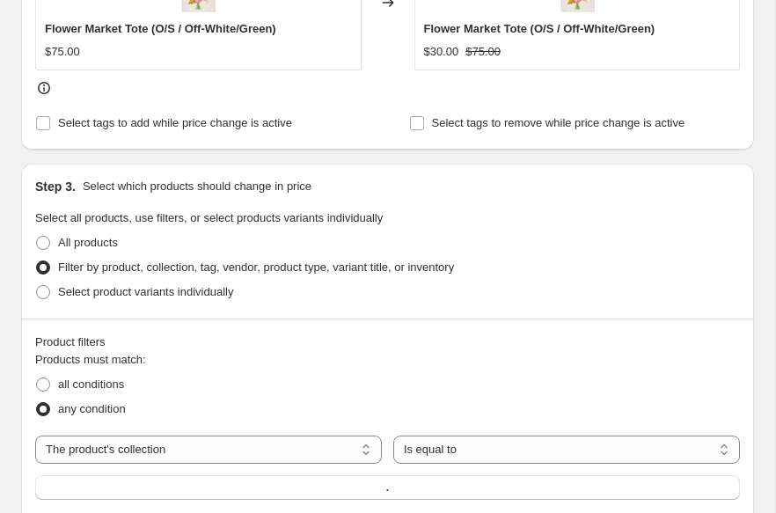
scroll to position [955, 0]
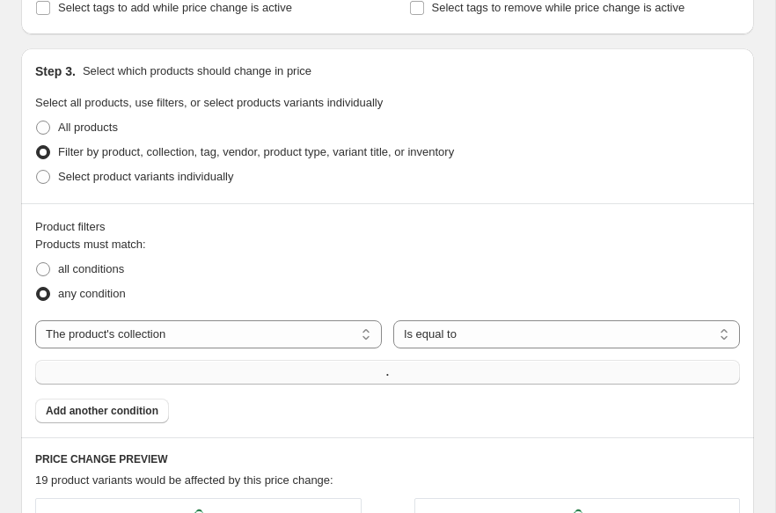
click at [208, 362] on button "." at bounding box center [387, 372] width 705 height 25
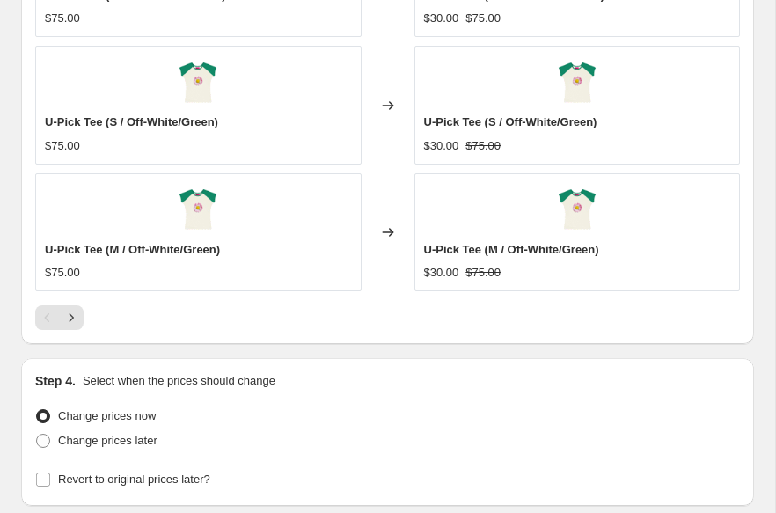
scroll to position [1928, 0]
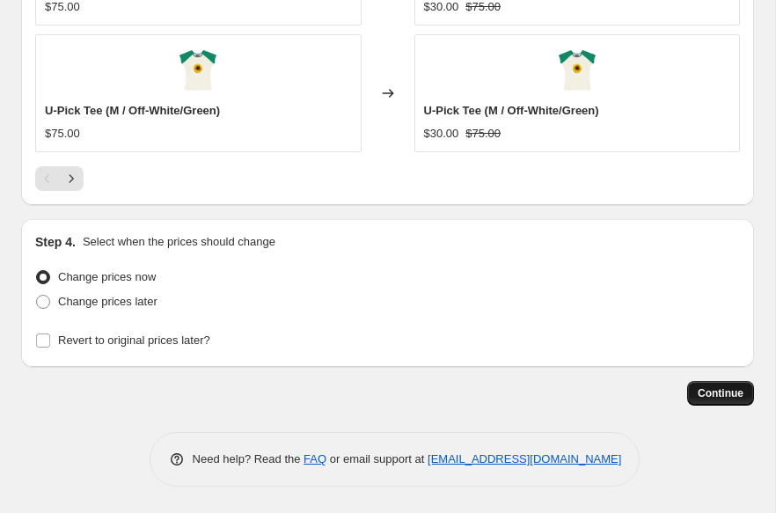
click at [725, 389] on span "Continue" at bounding box center [721, 393] width 46 height 14
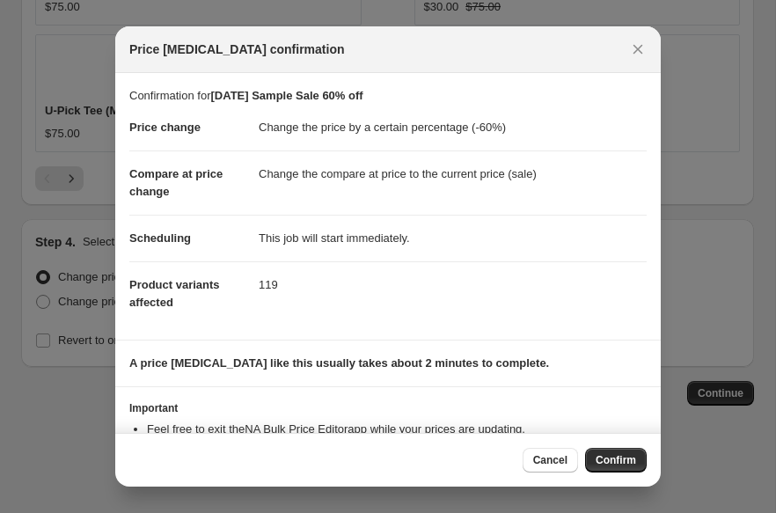
scroll to position [65, 0]
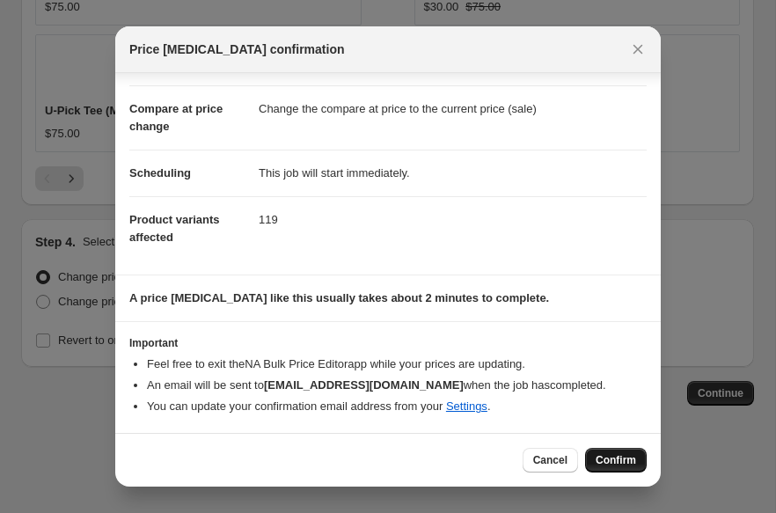
click at [624, 465] on span "Confirm" at bounding box center [616, 460] width 40 height 14
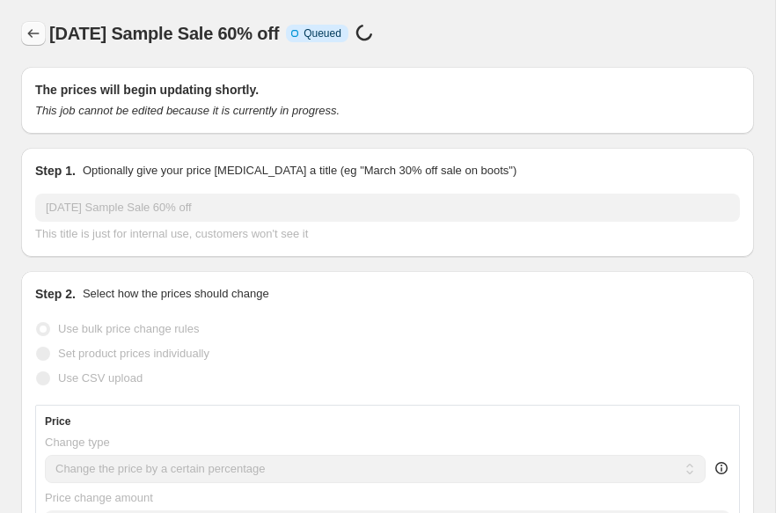
click at [32, 40] on icon "Price change jobs" at bounding box center [34, 34] width 18 height 18
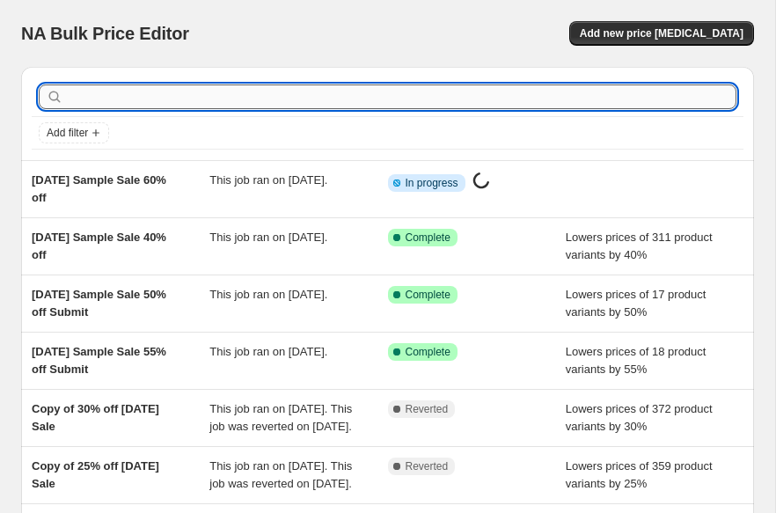
click at [148, 104] on input "text" at bounding box center [402, 96] width 670 height 25
paste input "[DATE] Sample Sale 50% off"
type input "[DATE] Sample Sale 50% off"
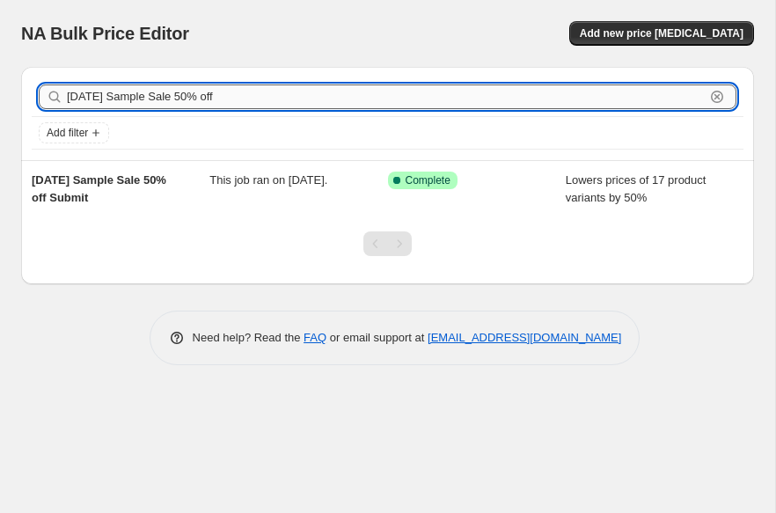
click at [180, 93] on input "[DATE] Sample Sale 50% off" at bounding box center [386, 96] width 638 height 25
type input "[DATE] Sample Sale 0% off"
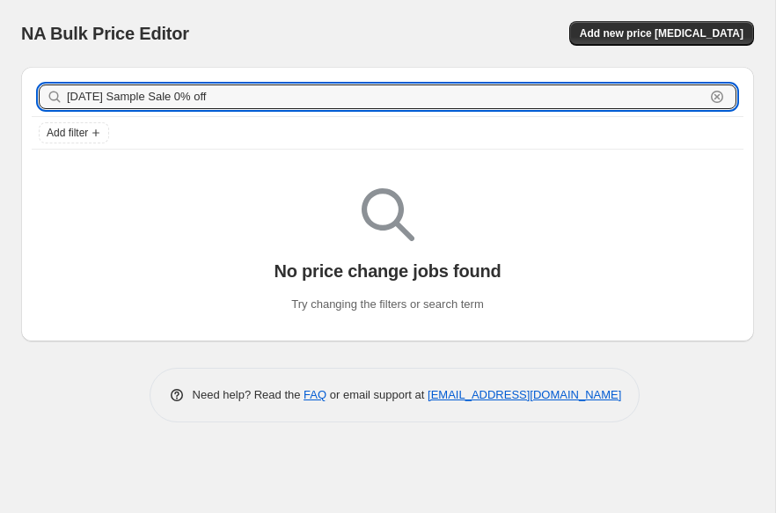
drag, startPoint x: 231, startPoint y: 92, endPoint x: 27, endPoint y: 92, distance: 203.3
click at [31, 92] on div "[DATE] Sample Sale 0% off Clear Add filter" at bounding box center [387, 113] width 733 height 93
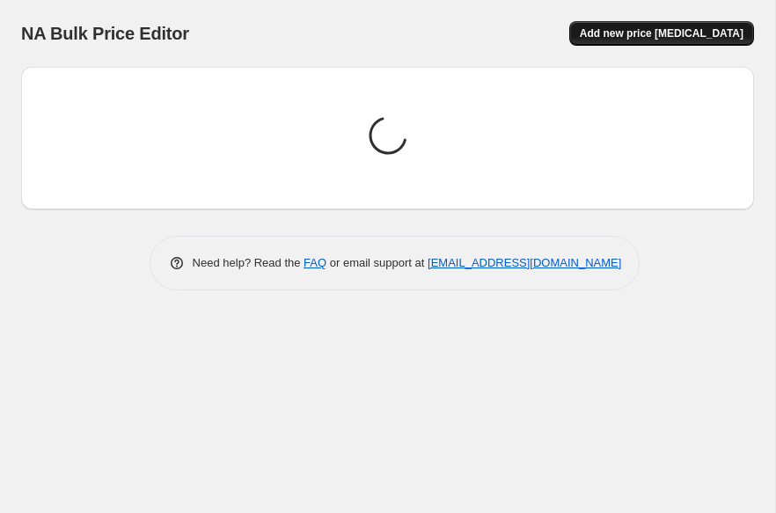
click at [633, 37] on span "Add new price [MEDICAL_DATA]" at bounding box center [662, 33] width 164 height 14
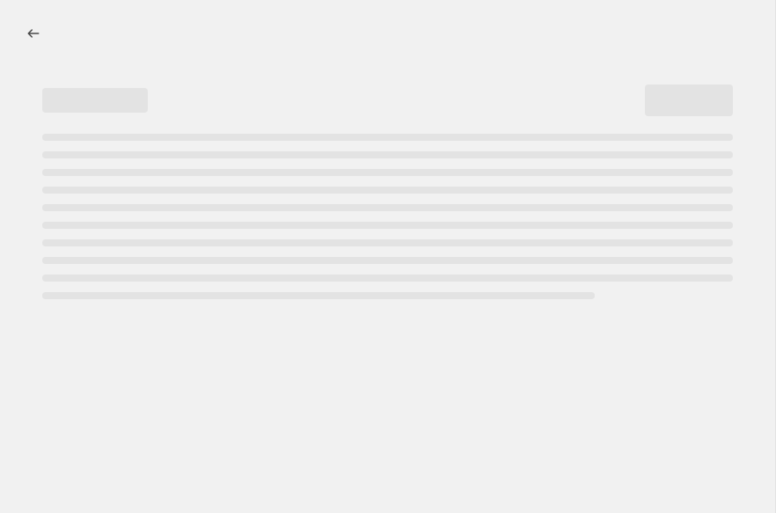
select select "percentage"
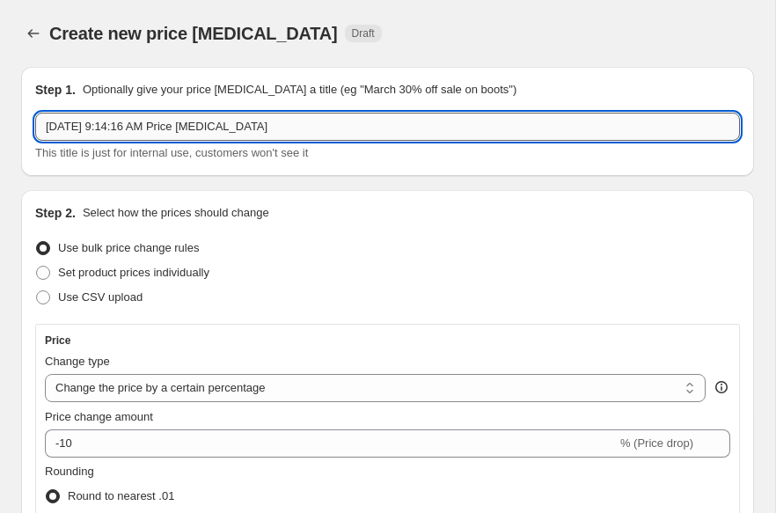
click at [353, 132] on input "[DATE] 9:14:16 AM Price [MEDICAL_DATA]" at bounding box center [387, 127] width 705 height 28
select select "percentage"
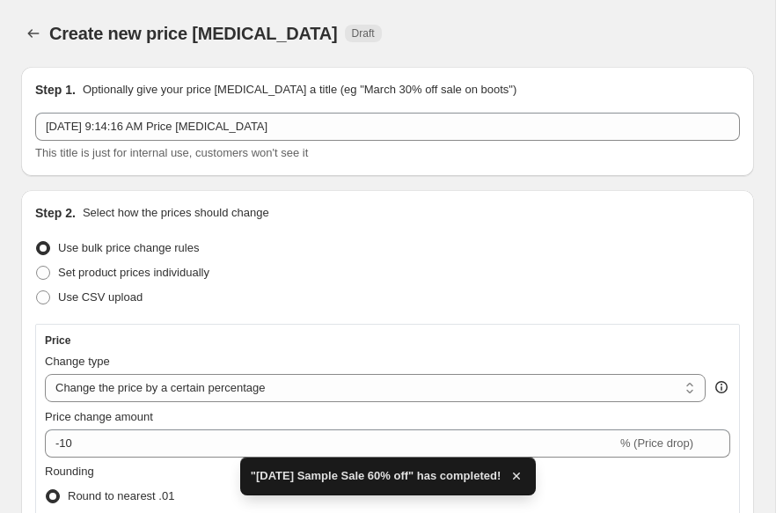
click at [276, 141] on div "[DATE] 9:14:16 AM Price [MEDICAL_DATA] This title is just for internal use, cus…" at bounding box center [387, 137] width 705 height 49
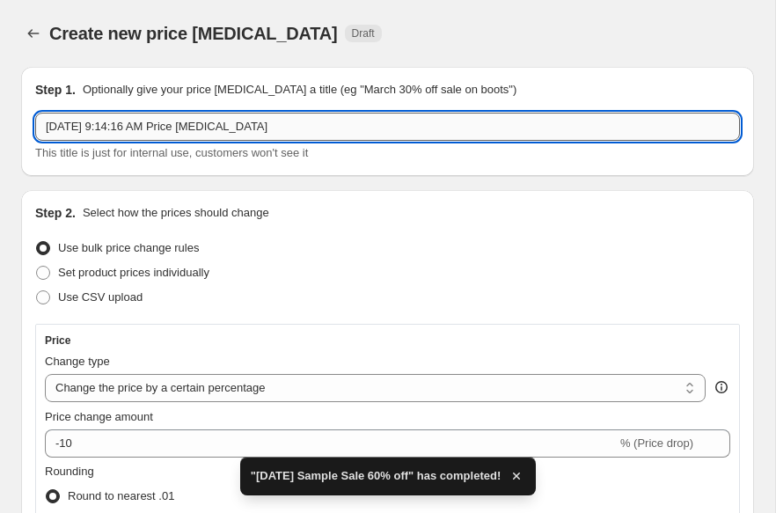
click at [273, 130] on input "[DATE] 9:14:16 AM Price [MEDICAL_DATA]" at bounding box center [387, 127] width 705 height 28
paste input "5 Sample Sale 50% off"
click at [162, 121] on input "[DATE] Sample Sale 50% off" at bounding box center [387, 127] width 705 height 28
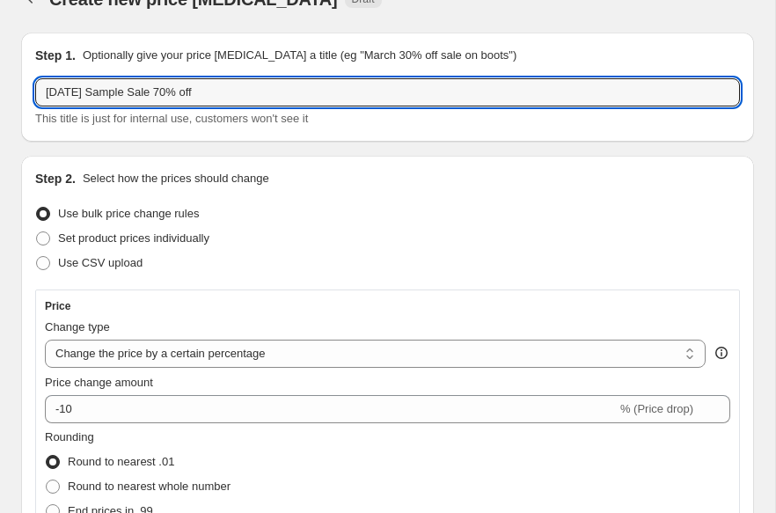
scroll to position [86, 0]
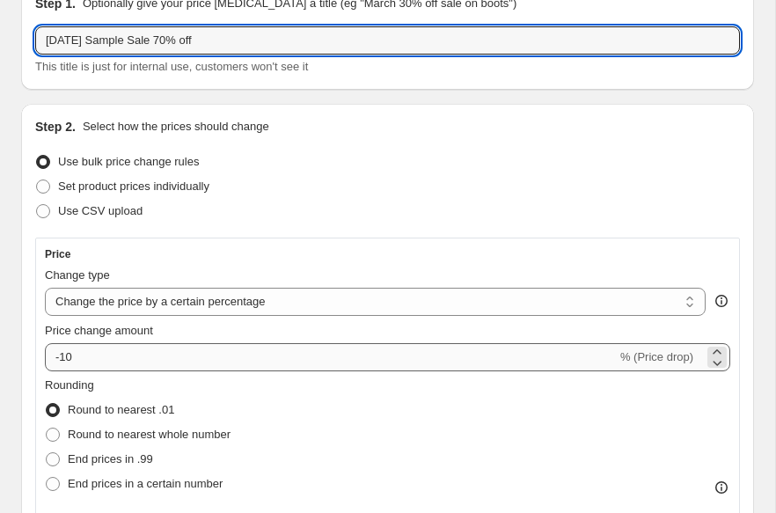
type input "[DATE] Sample Sale 70% off"
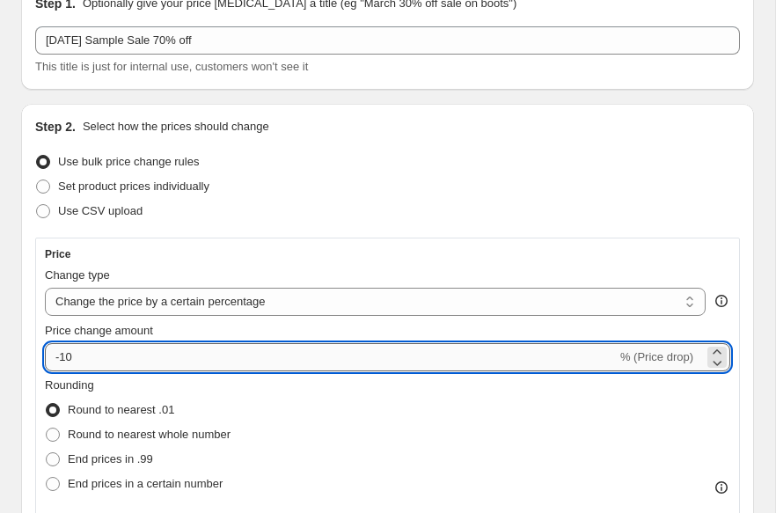
click at [81, 359] on input "-10" at bounding box center [331, 357] width 572 height 28
type input "-1"
type input "-70"
click at [77, 437] on span "Round to nearest whole number" at bounding box center [149, 434] width 163 height 13
click at [47, 429] on input "Round to nearest whole number" at bounding box center [46, 428] width 1 height 1
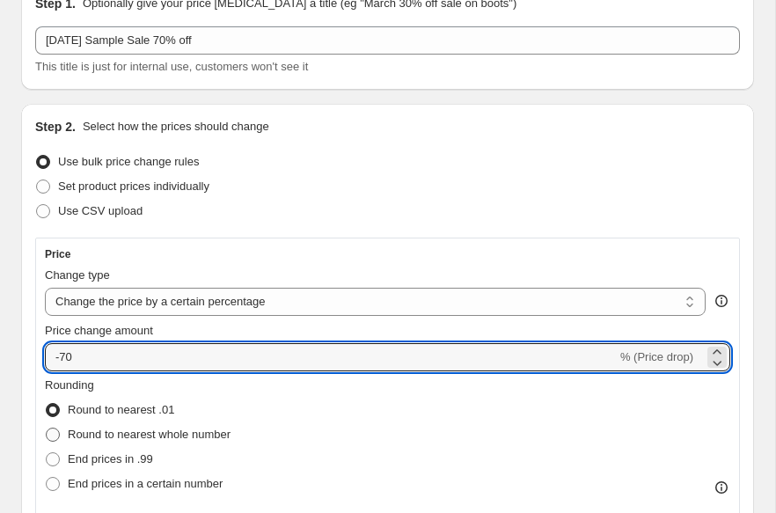
radio input "true"
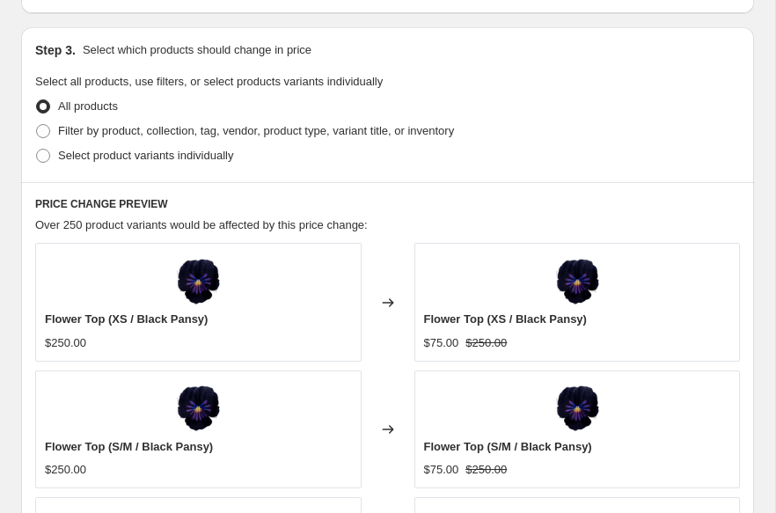
scroll to position [1025, 0]
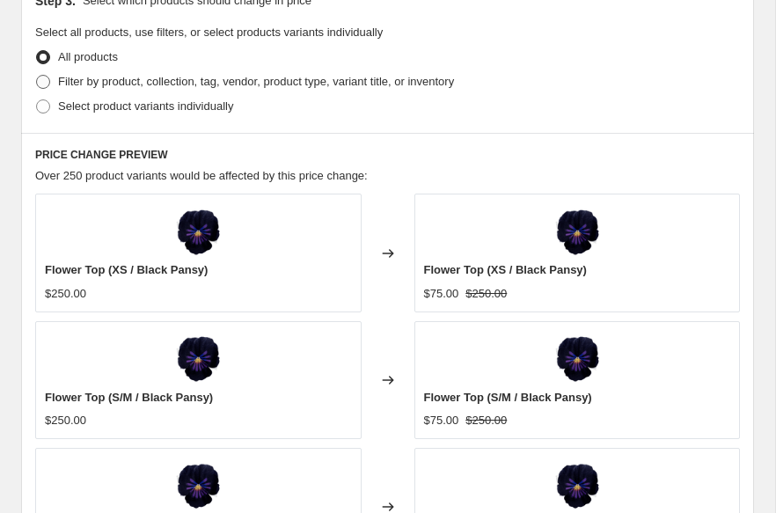
click at [103, 85] on span "Filter by product, collection, tag, vendor, product type, variant title, or inv…" at bounding box center [256, 81] width 396 height 13
click at [37, 76] on input "Filter by product, collection, tag, vendor, product type, variant title, or inv…" at bounding box center [36, 75] width 1 height 1
radio input "true"
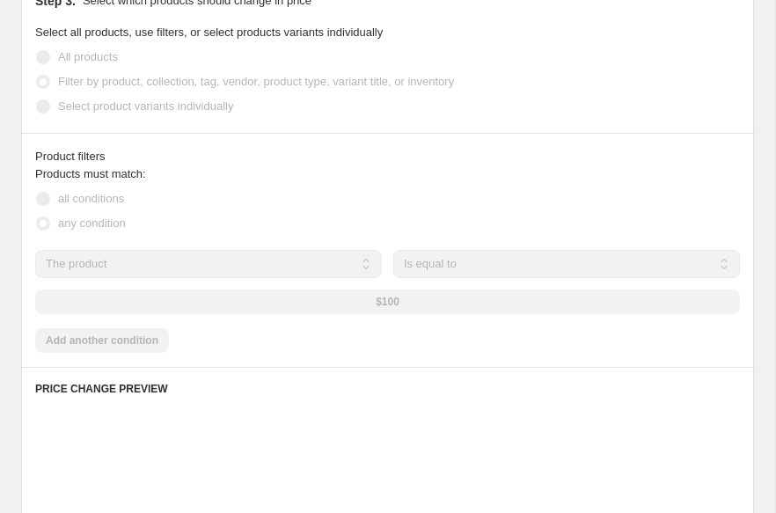
scroll to position [950, 0]
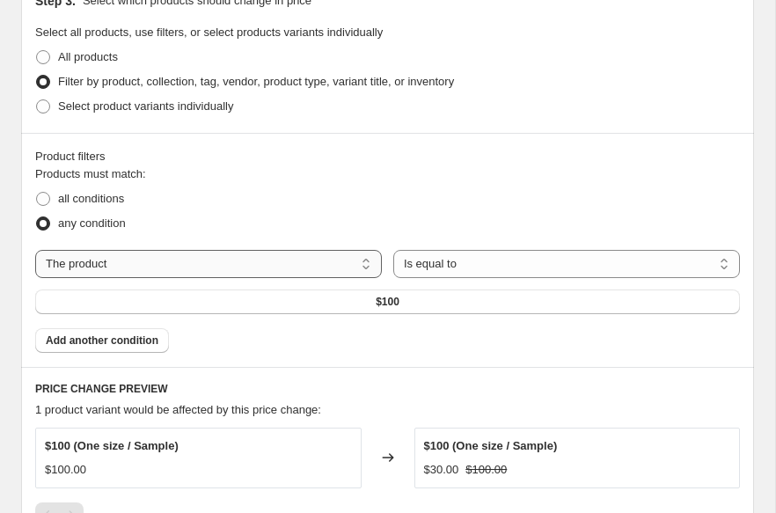
click at [94, 268] on select "The product The product's collection The product's tag The product's vendor The…" at bounding box center [208, 264] width 347 height 28
select select "collection"
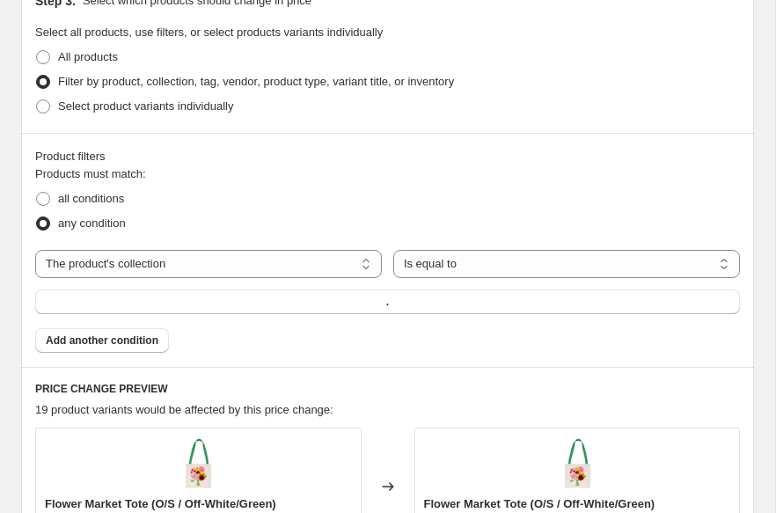
click at [100, 298] on button "." at bounding box center [387, 302] width 705 height 25
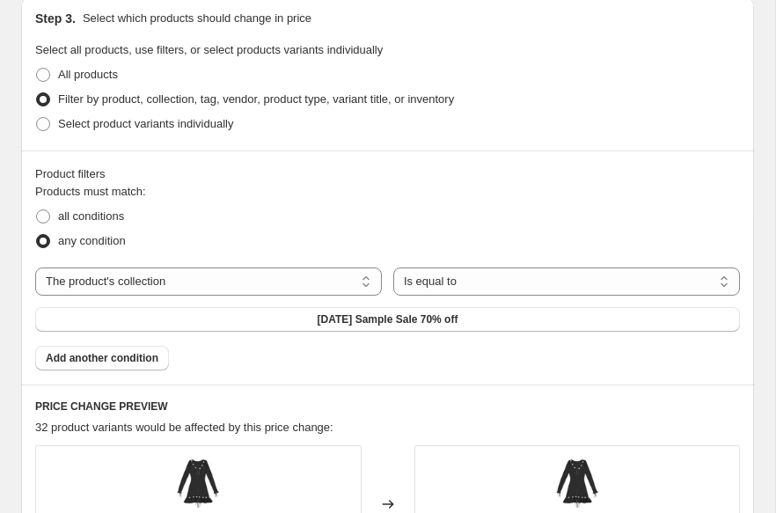
scroll to position [1928, 0]
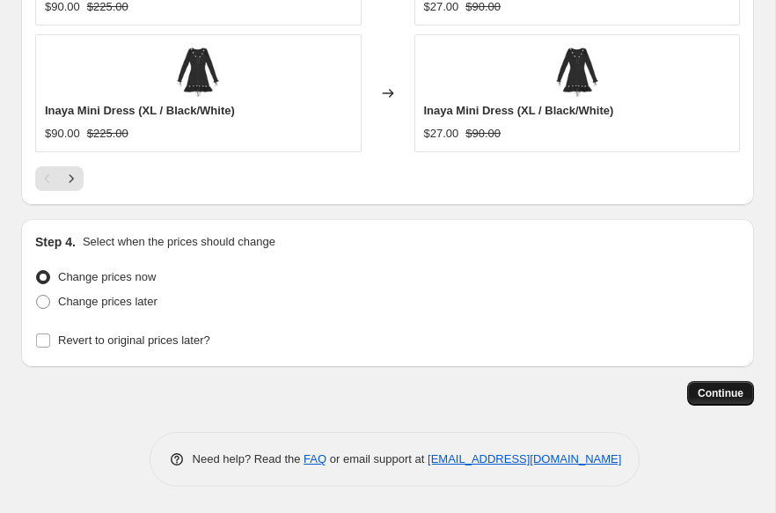
click at [699, 395] on span "Continue" at bounding box center [721, 393] width 46 height 14
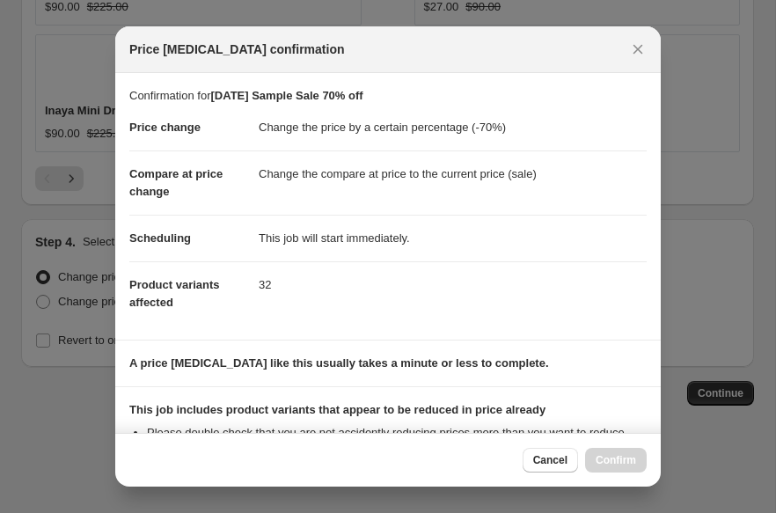
scroll to position [228, 0]
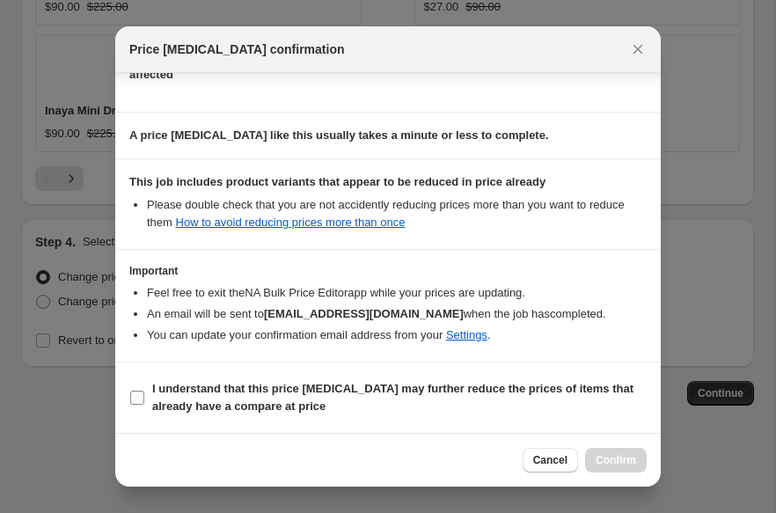
click at [497, 400] on span "I understand that this price [MEDICAL_DATA] may further reduce the prices of it…" at bounding box center [399, 397] width 495 height 35
click at [144, 400] on input "I understand that this price [MEDICAL_DATA] may further reduce the prices of it…" at bounding box center [137, 398] width 14 height 14
checkbox input "true"
click at [604, 458] on span "Confirm" at bounding box center [616, 460] width 40 height 14
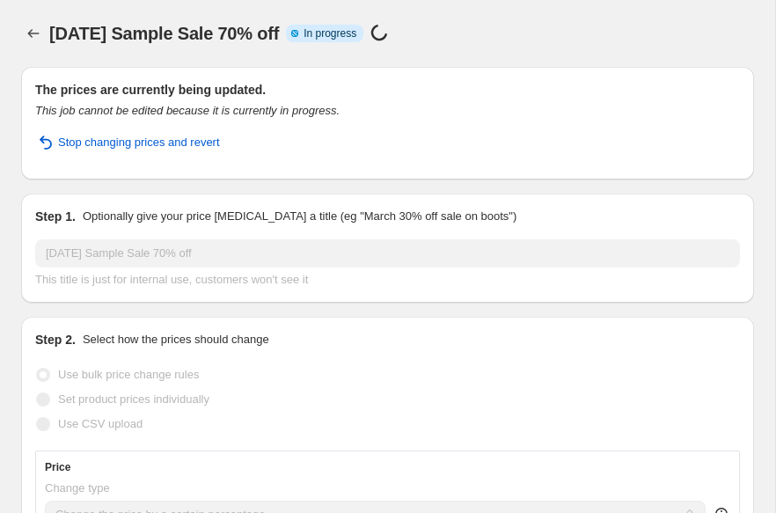
select select "percentage"
select select "collection"
